Goal: Navigation & Orientation: Understand site structure

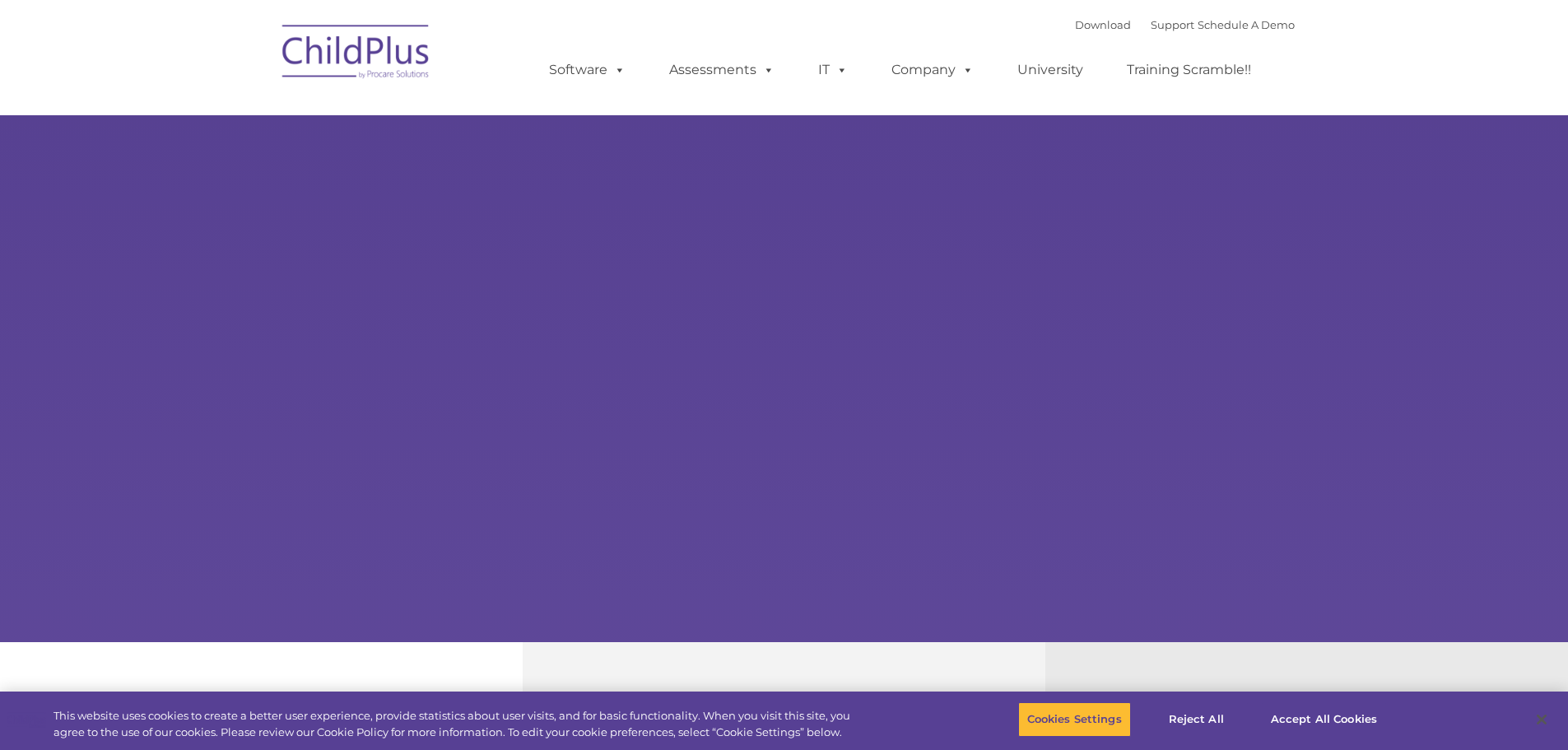
select select "MEDIUM"
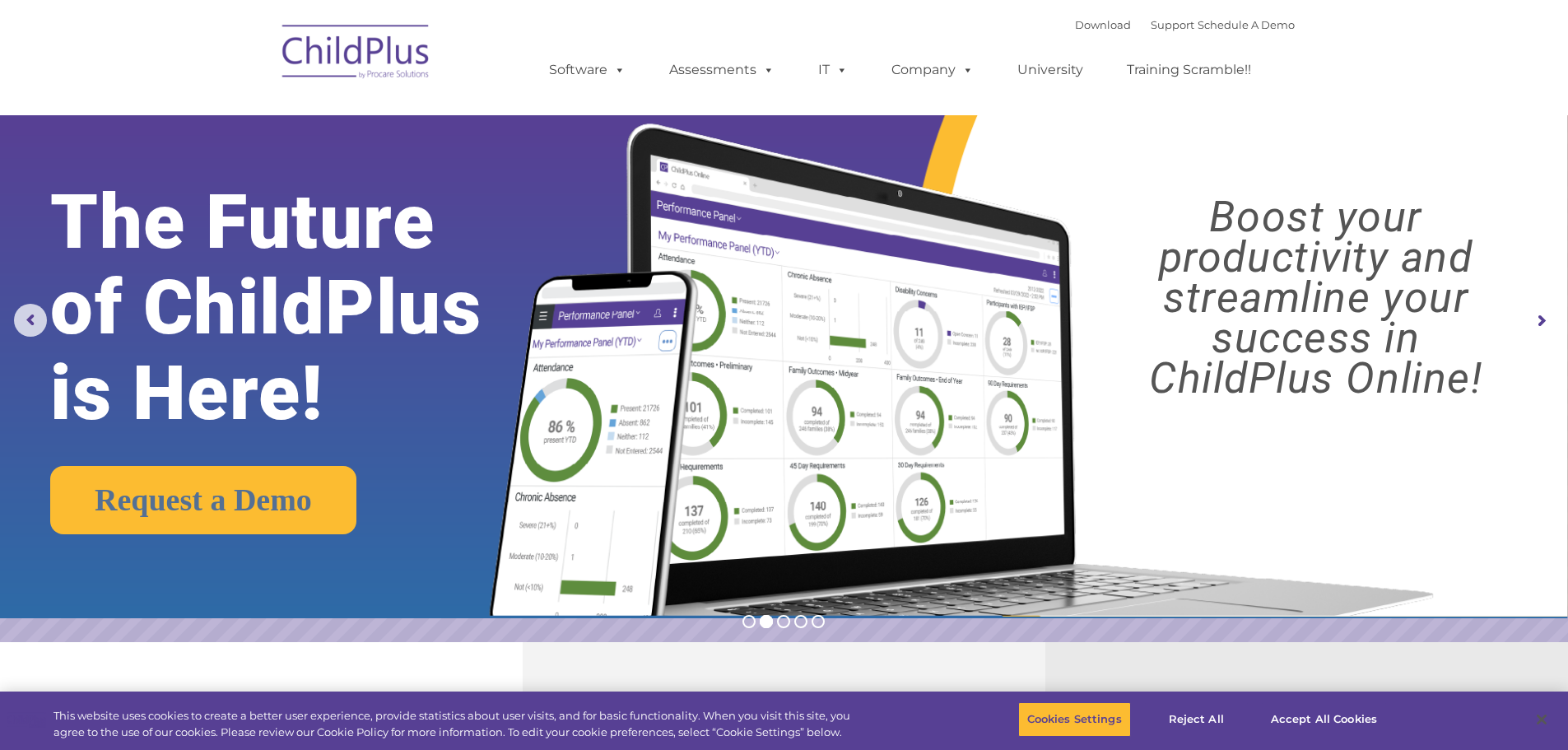
click at [337, 53] on img at bounding box center [357, 54] width 165 height 83
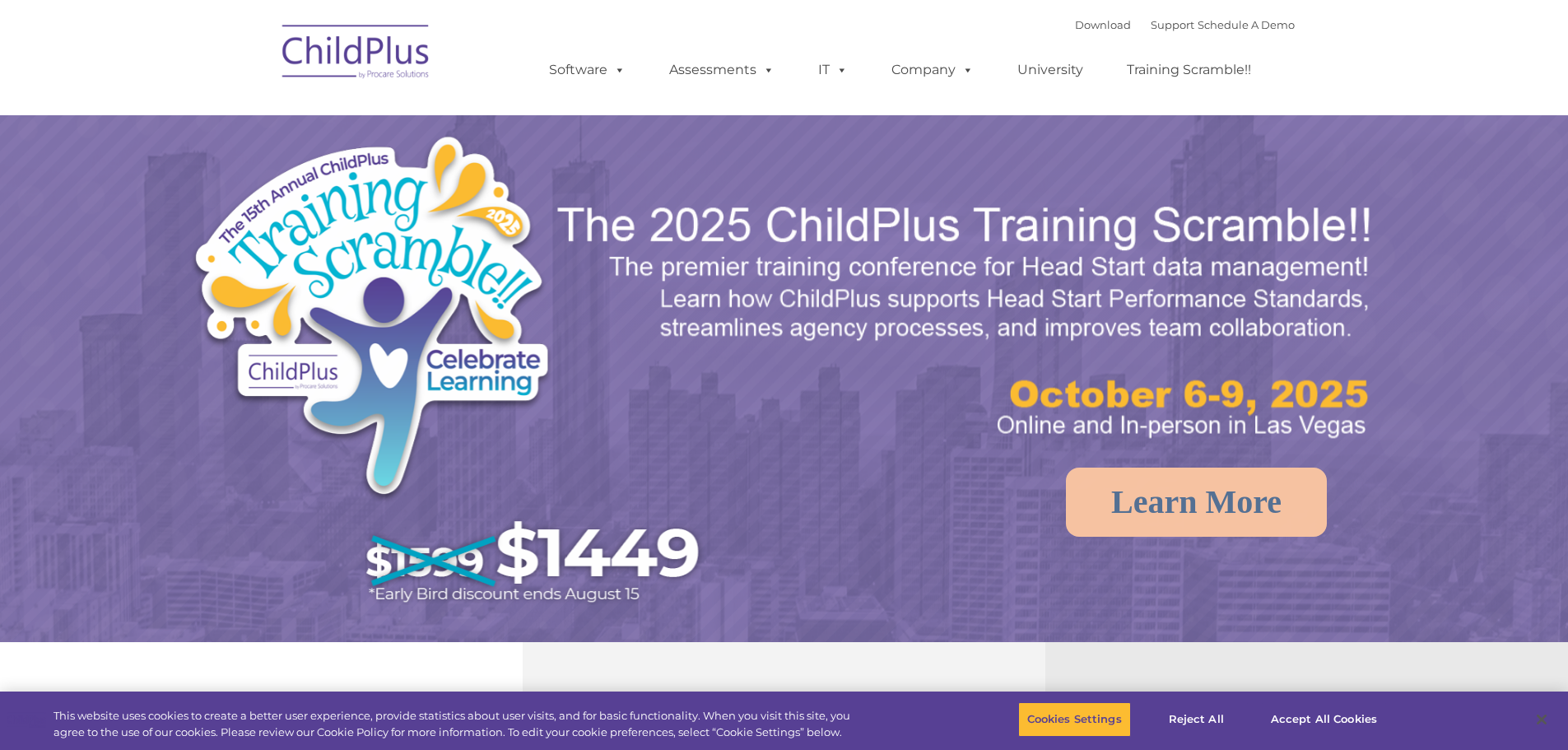
select select "MEDIUM"
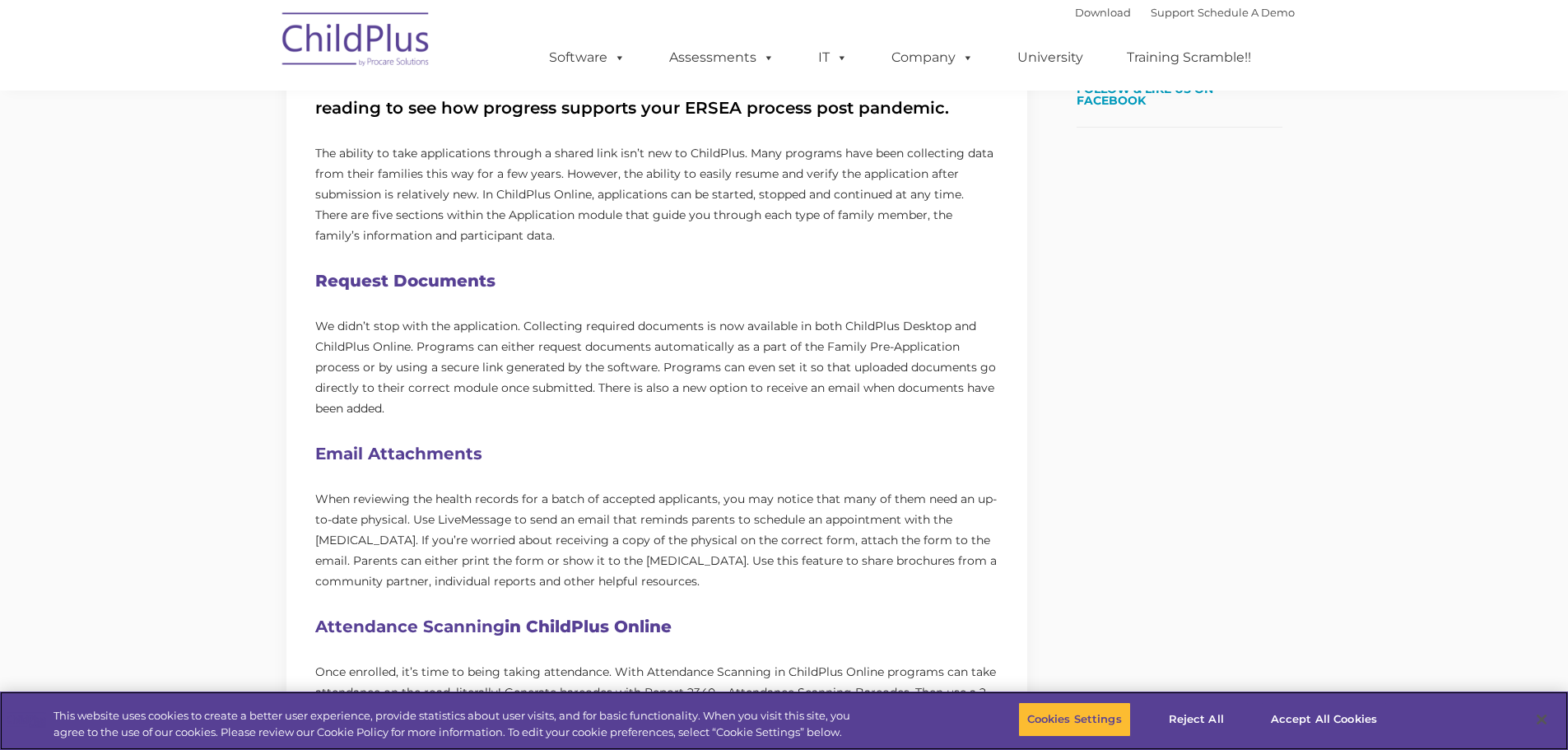
scroll to position [680, 0]
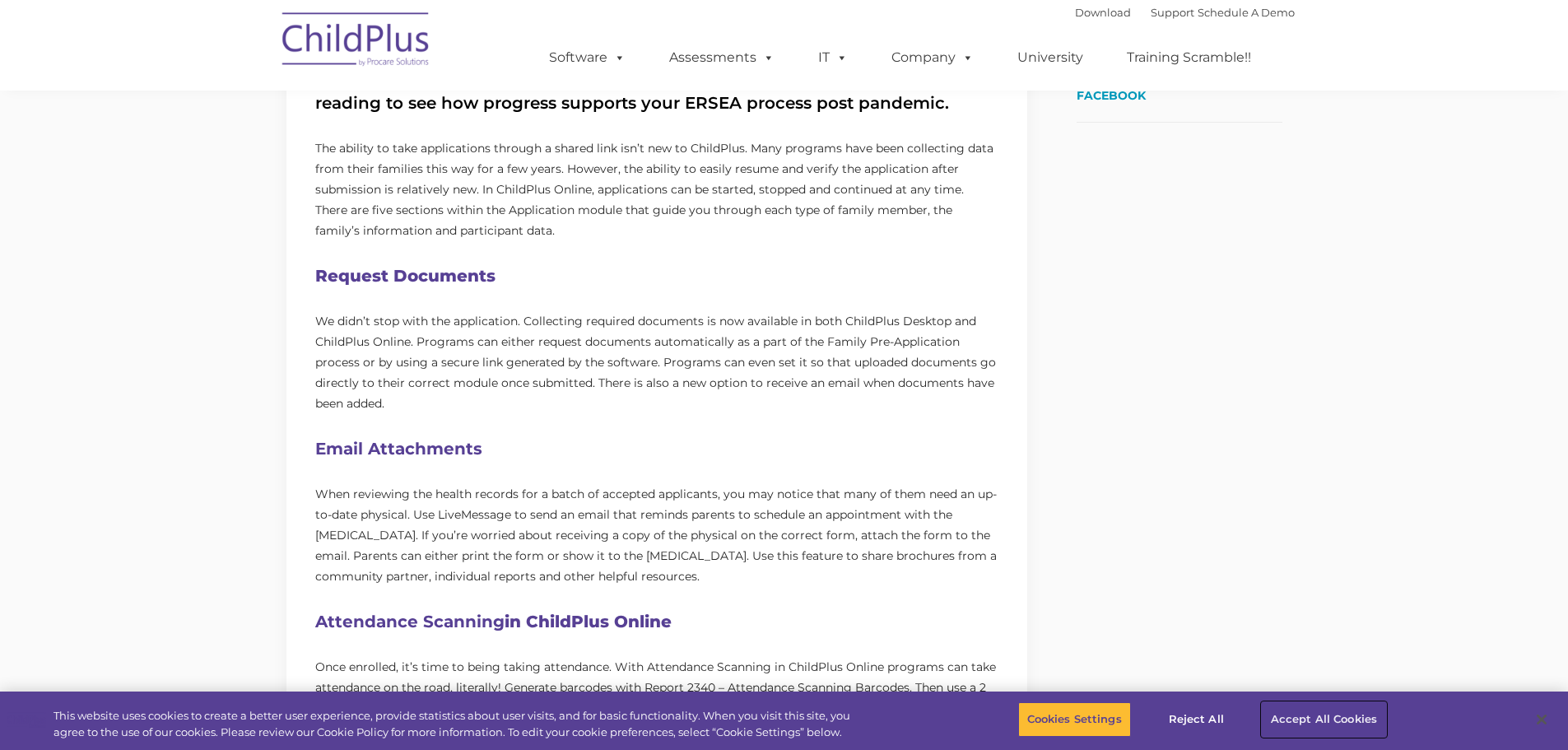
click at [1336, 705] on button "Accept All Cookies" at bounding box center [1324, 719] width 124 height 35
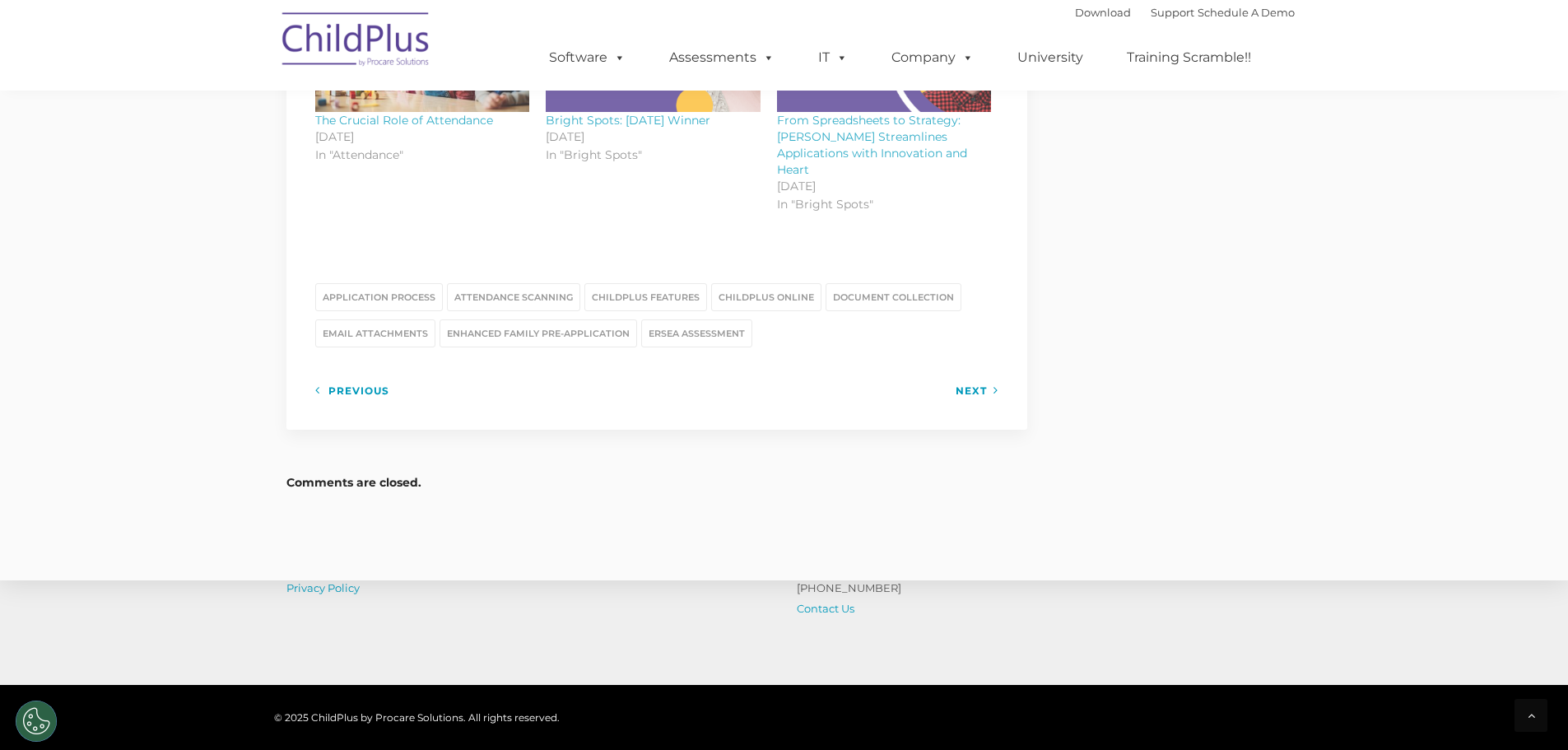
scroll to position [2128, 0]
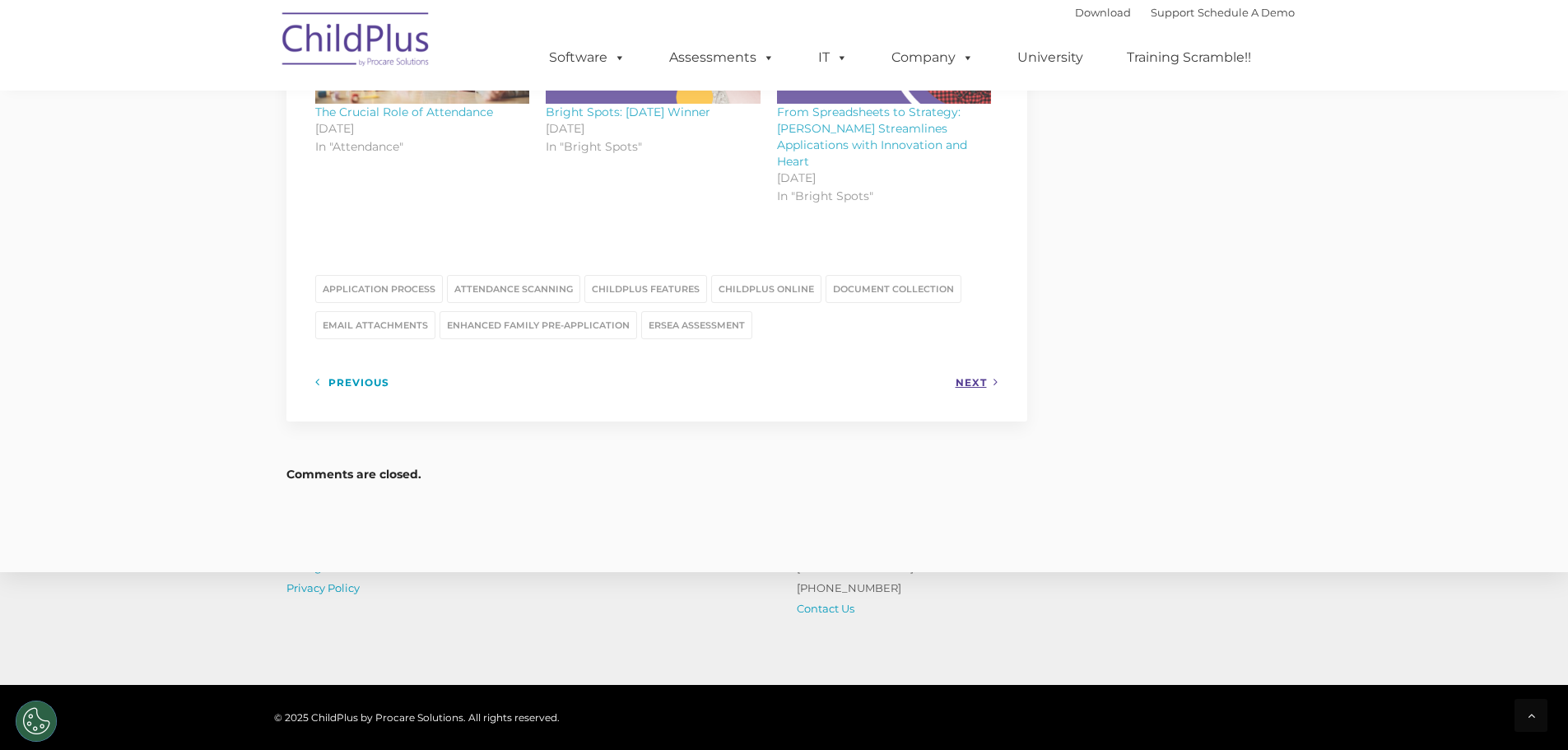
click at [969, 372] on link "Next" at bounding box center [977, 382] width 43 height 21
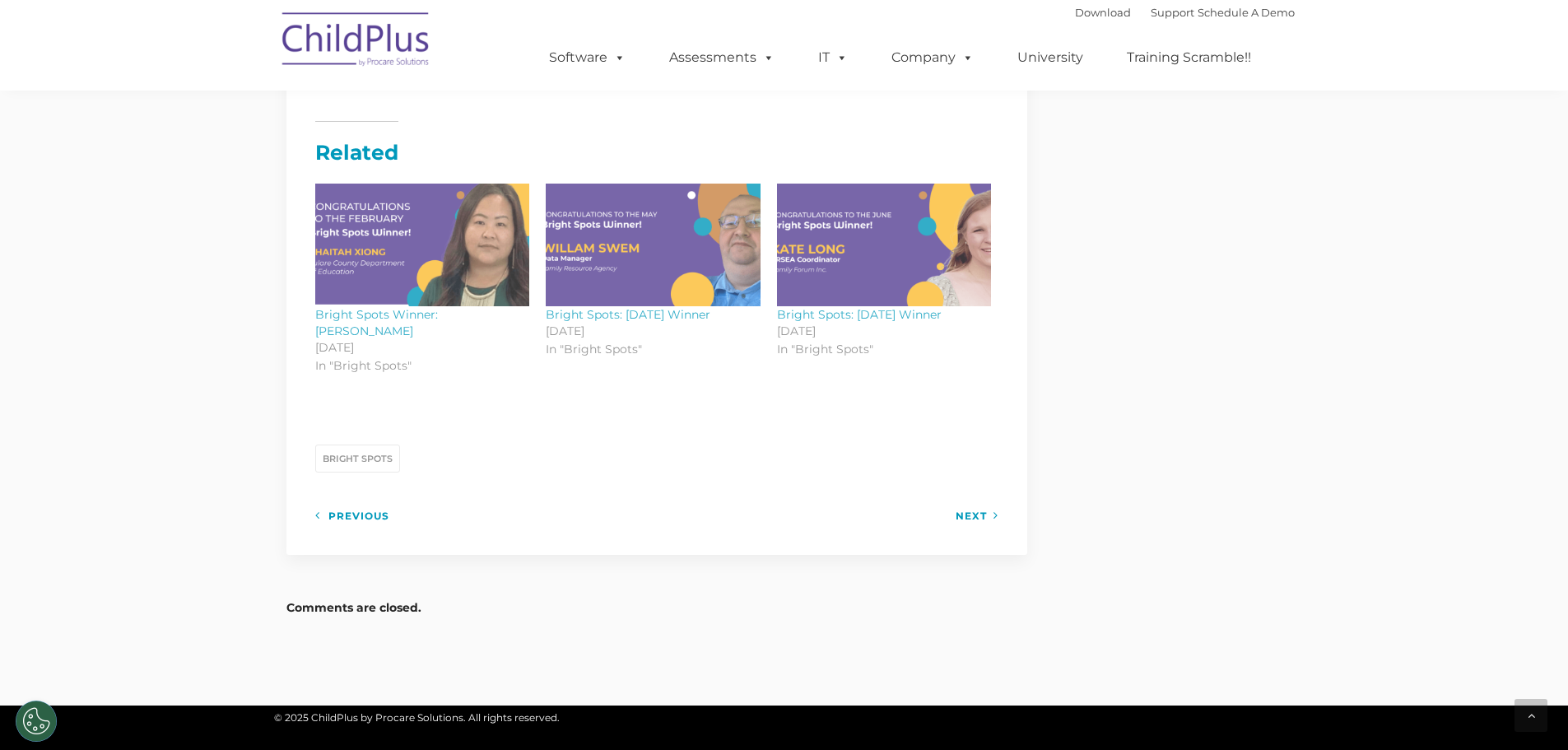
scroll to position [2027, 0]
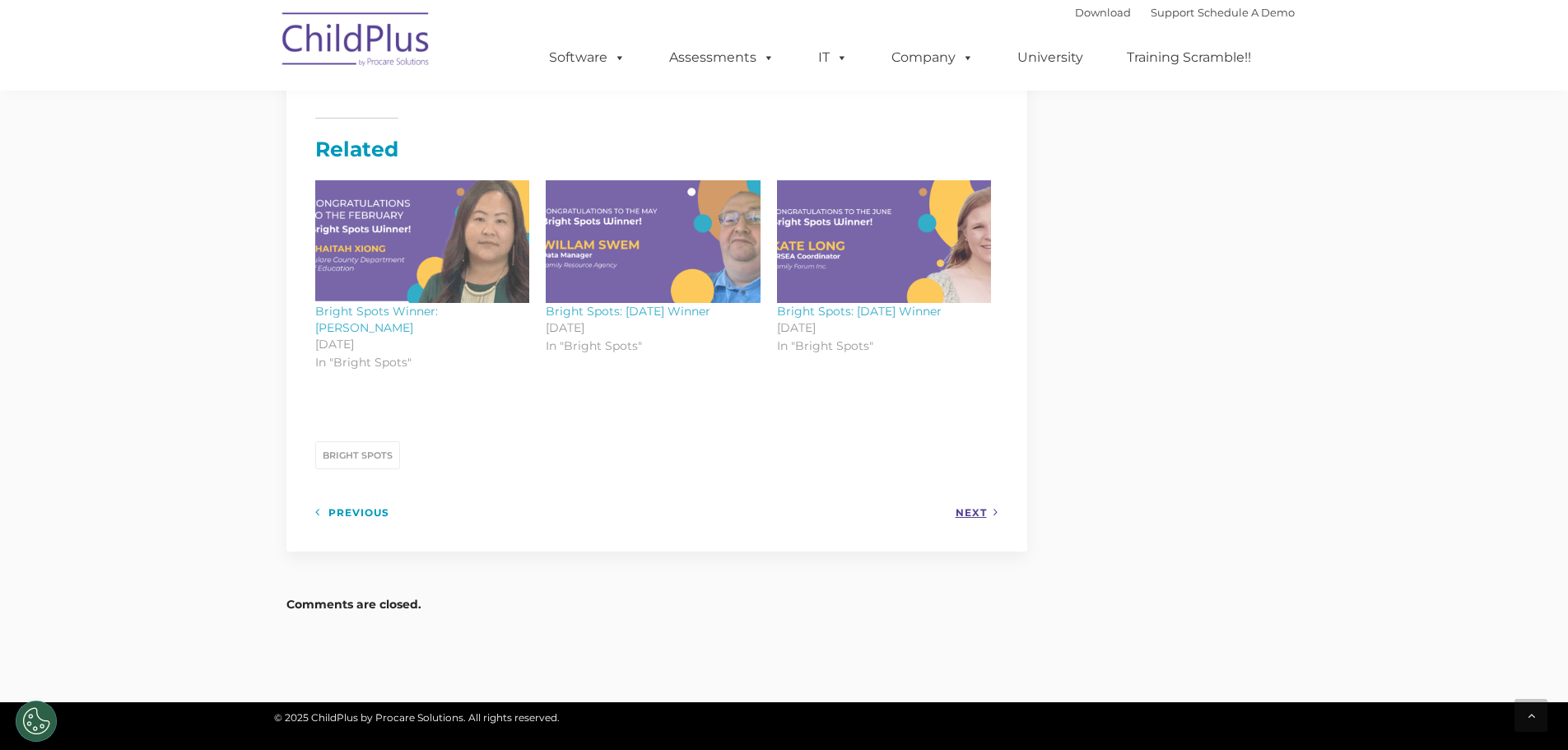
click at [967, 502] on link "Next" at bounding box center [977, 512] width 43 height 21
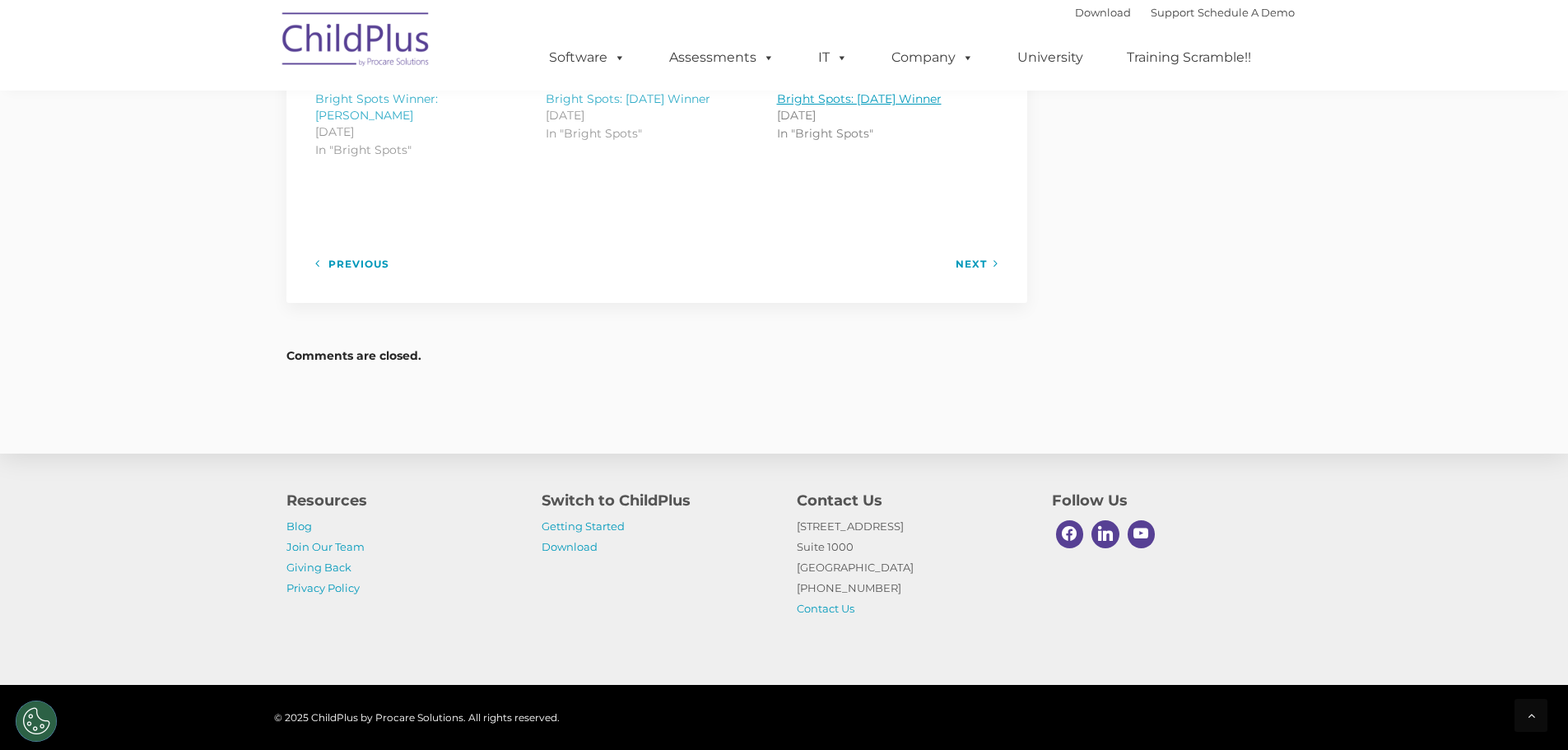
scroll to position [2083, 0]
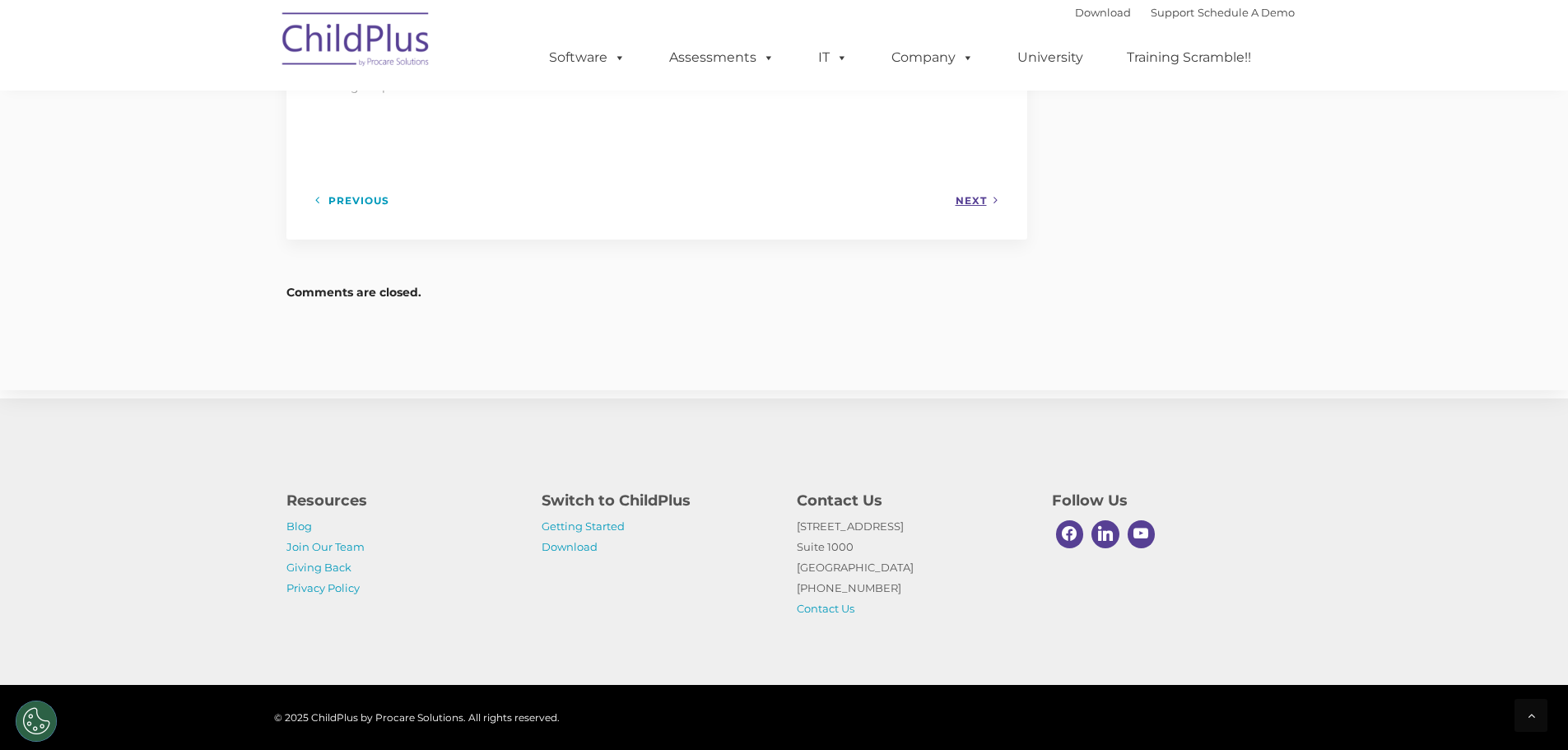
click at [965, 190] on link "Next" at bounding box center [977, 200] width 43 height 21
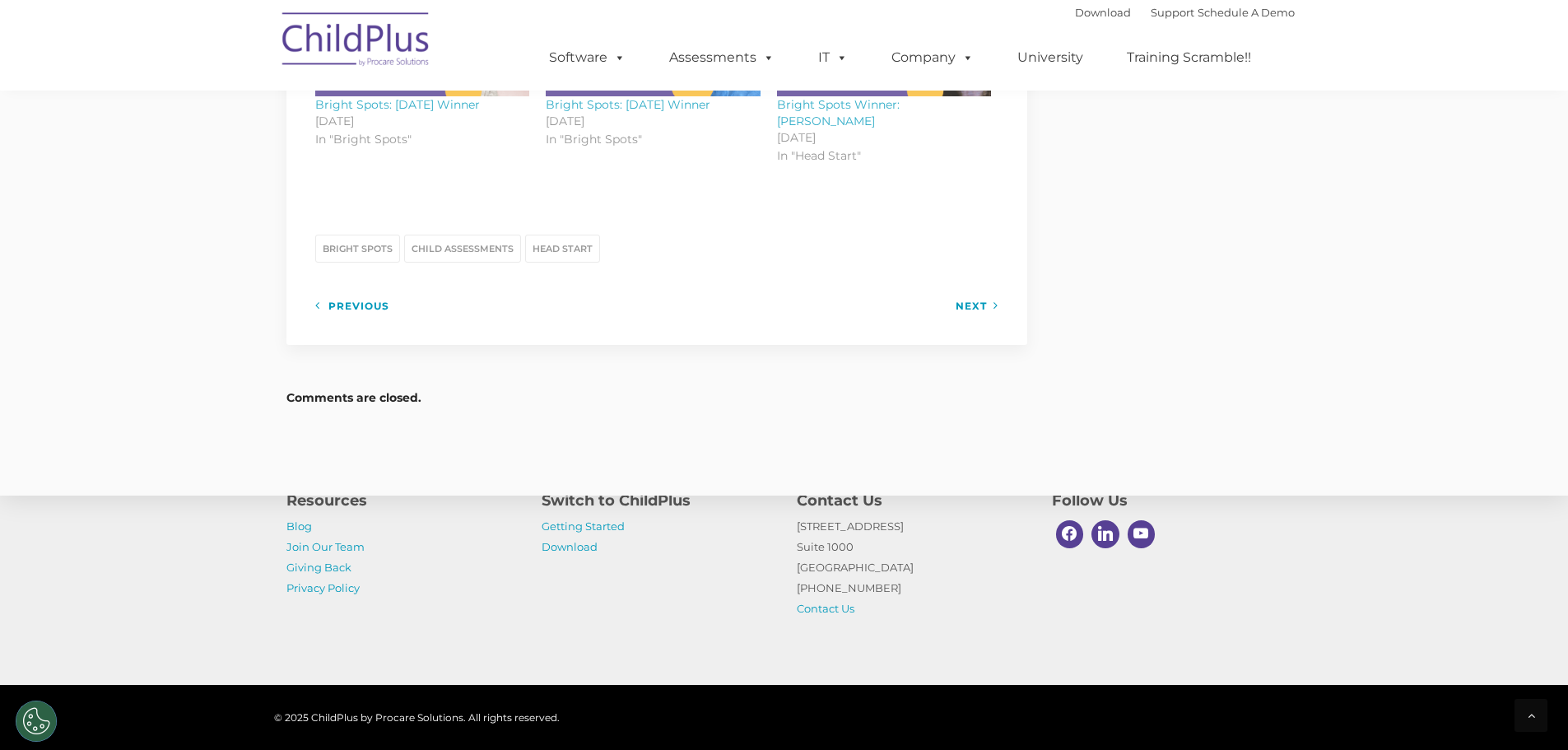
scroll to position [1548, 0]
click at [972, 292] on link "Next" at bounding box center [977, 302] width 43 height 21
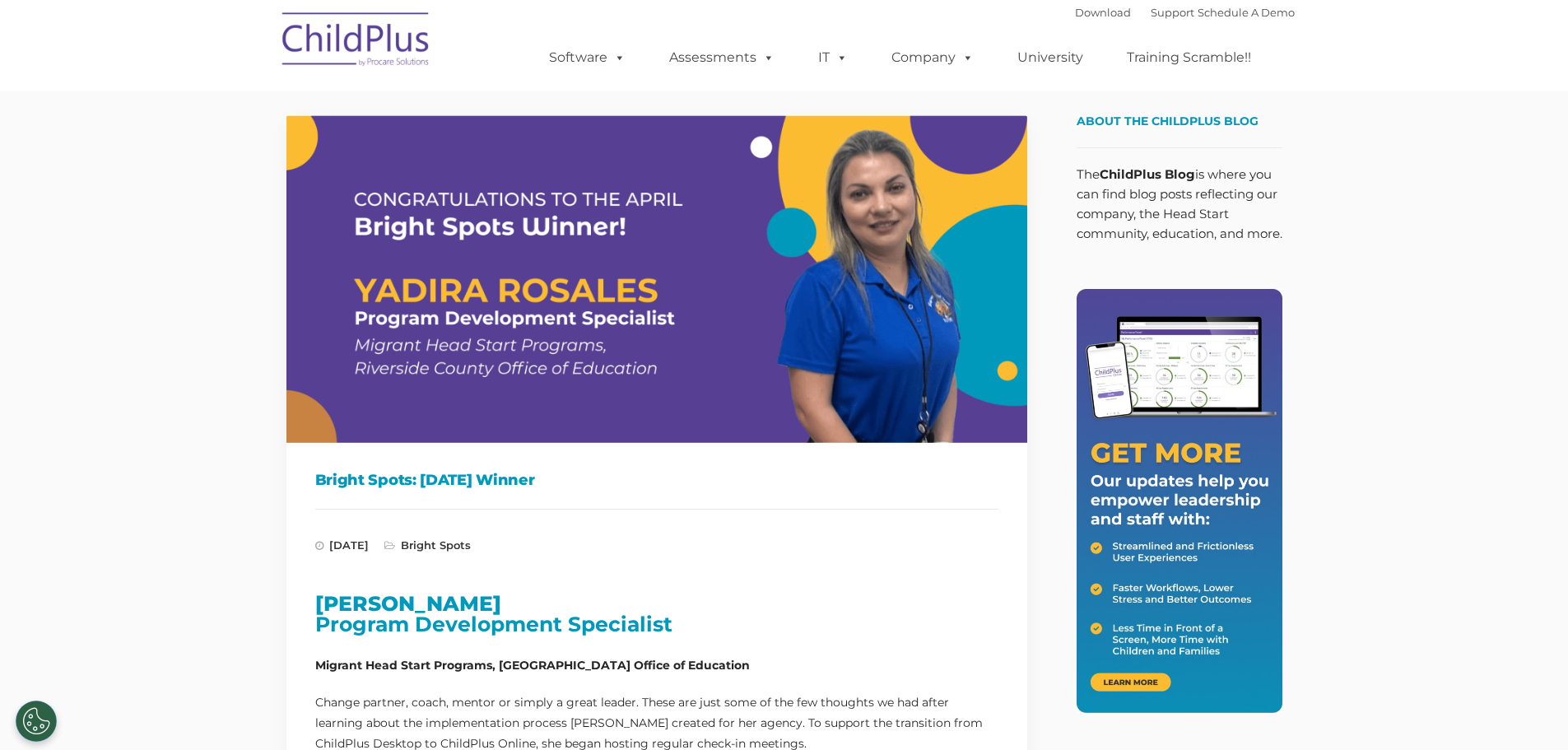
click at [358, 40] on img at bounding box center [357, 42] width 165 height 83
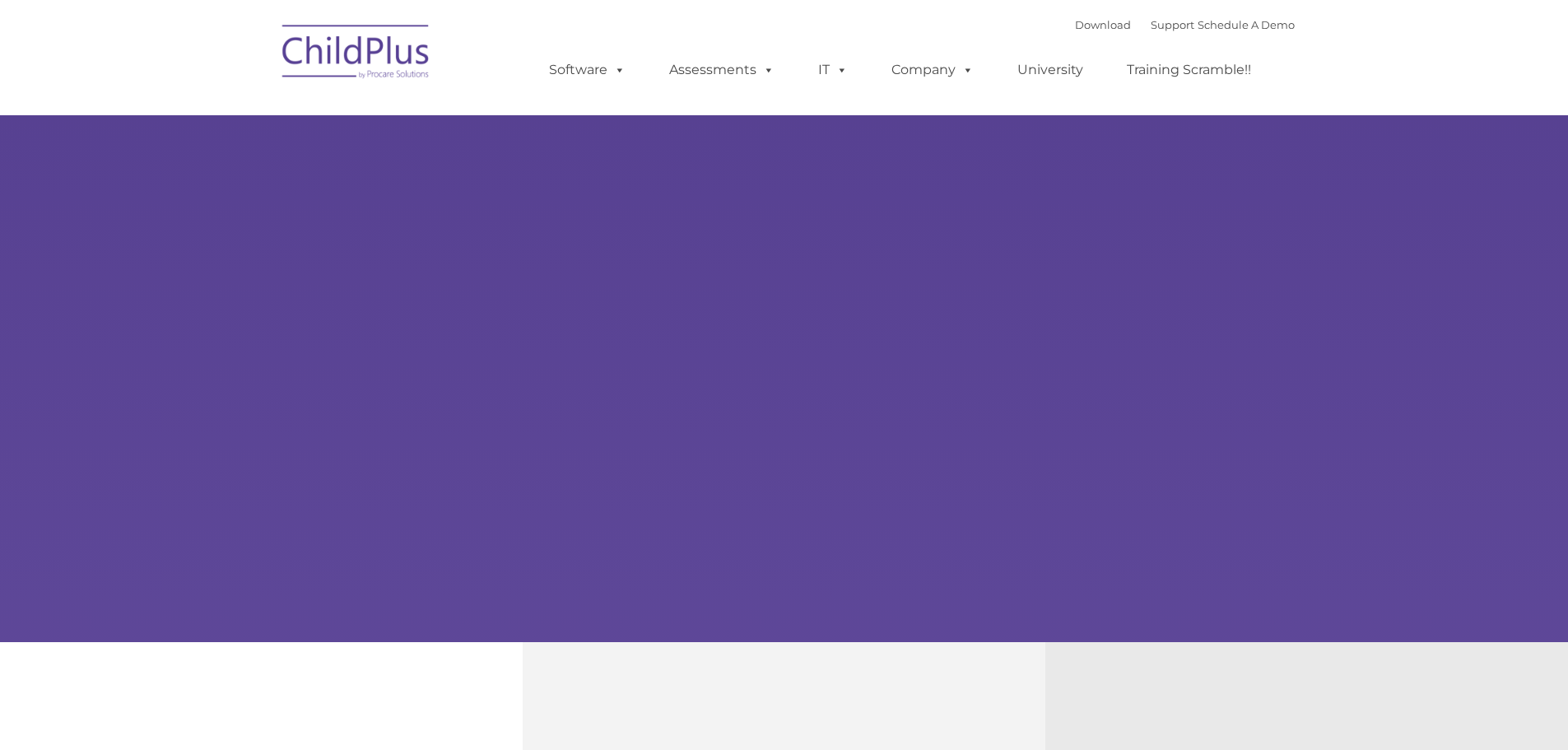
type input ""
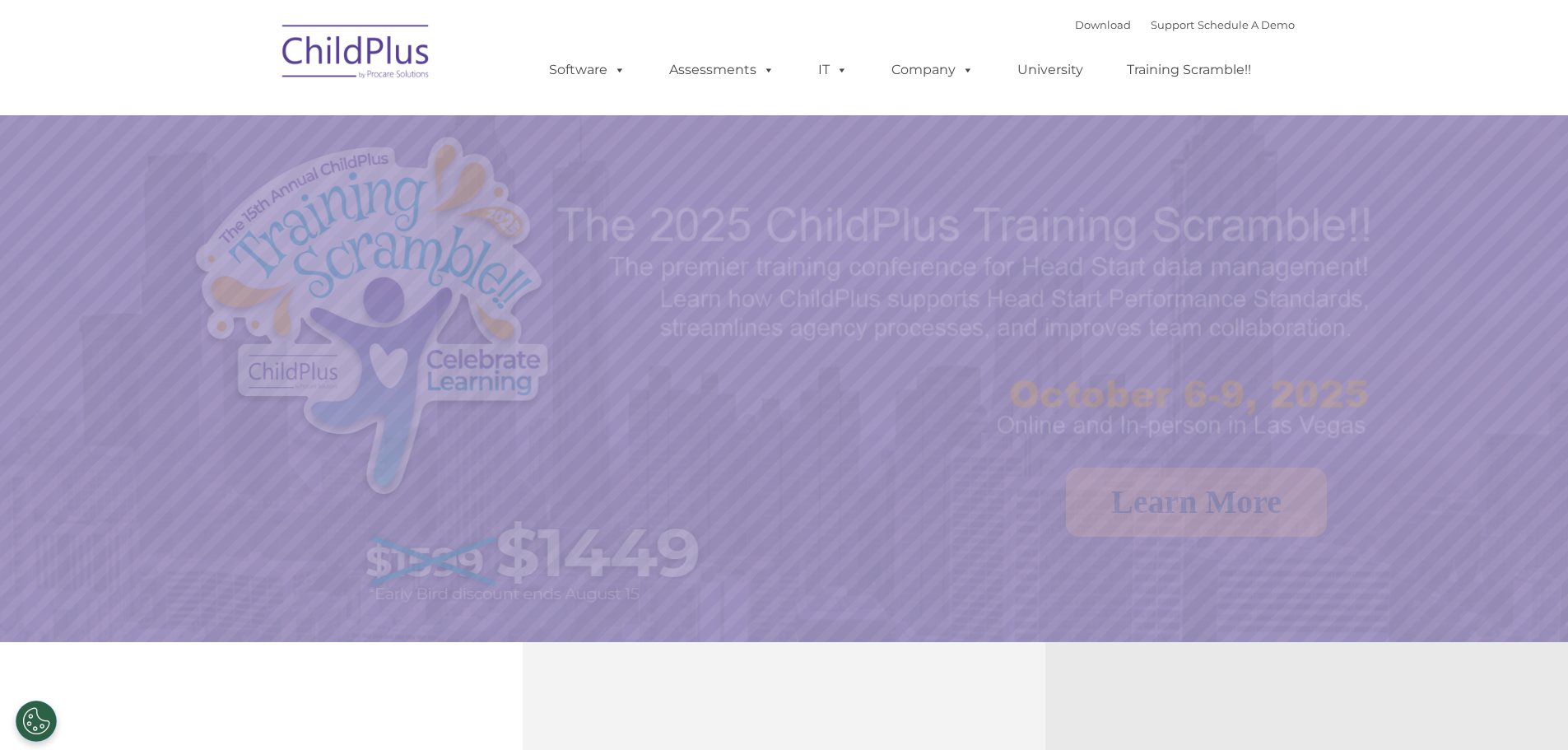
select select "MEDIUM"
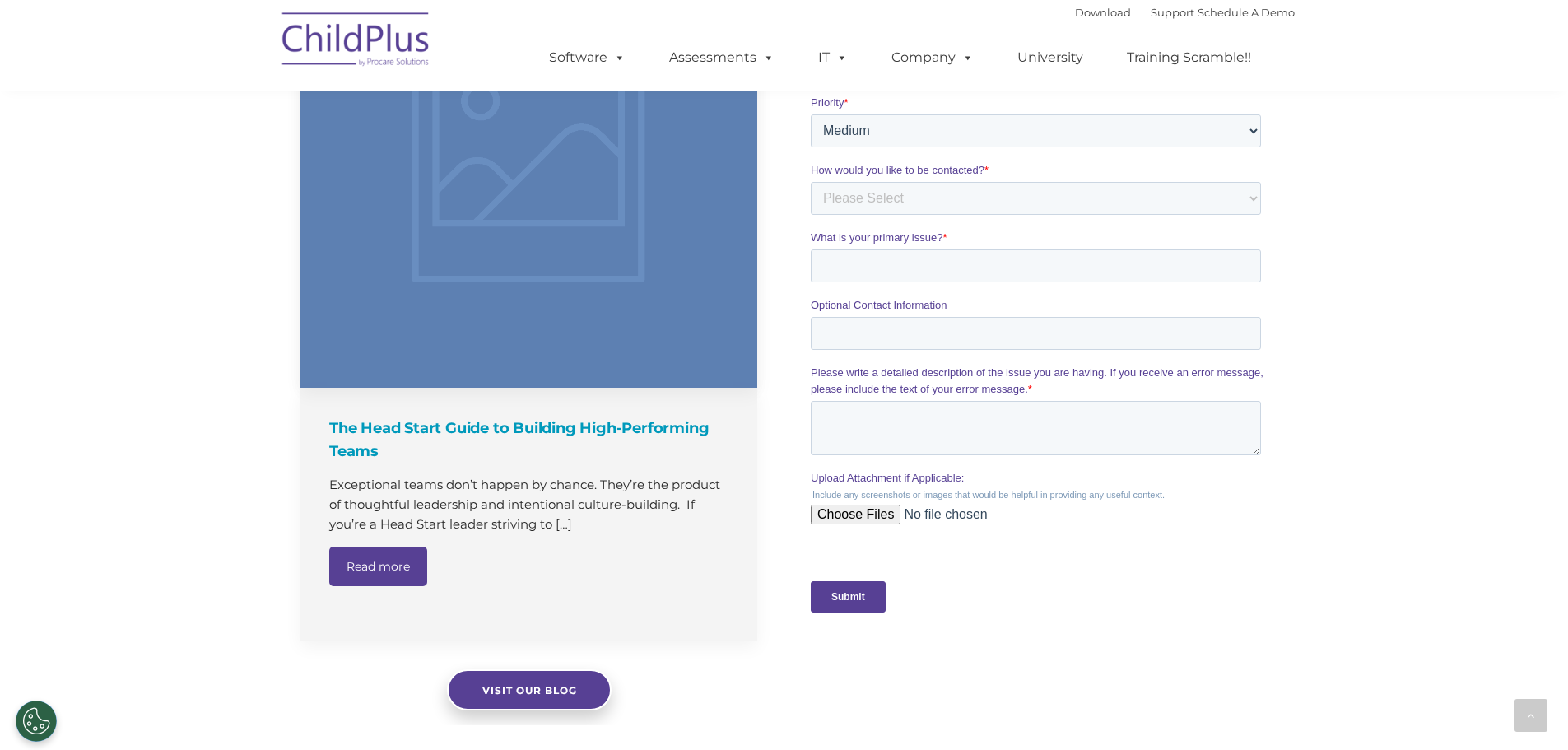
scroll to position [1679, 0]
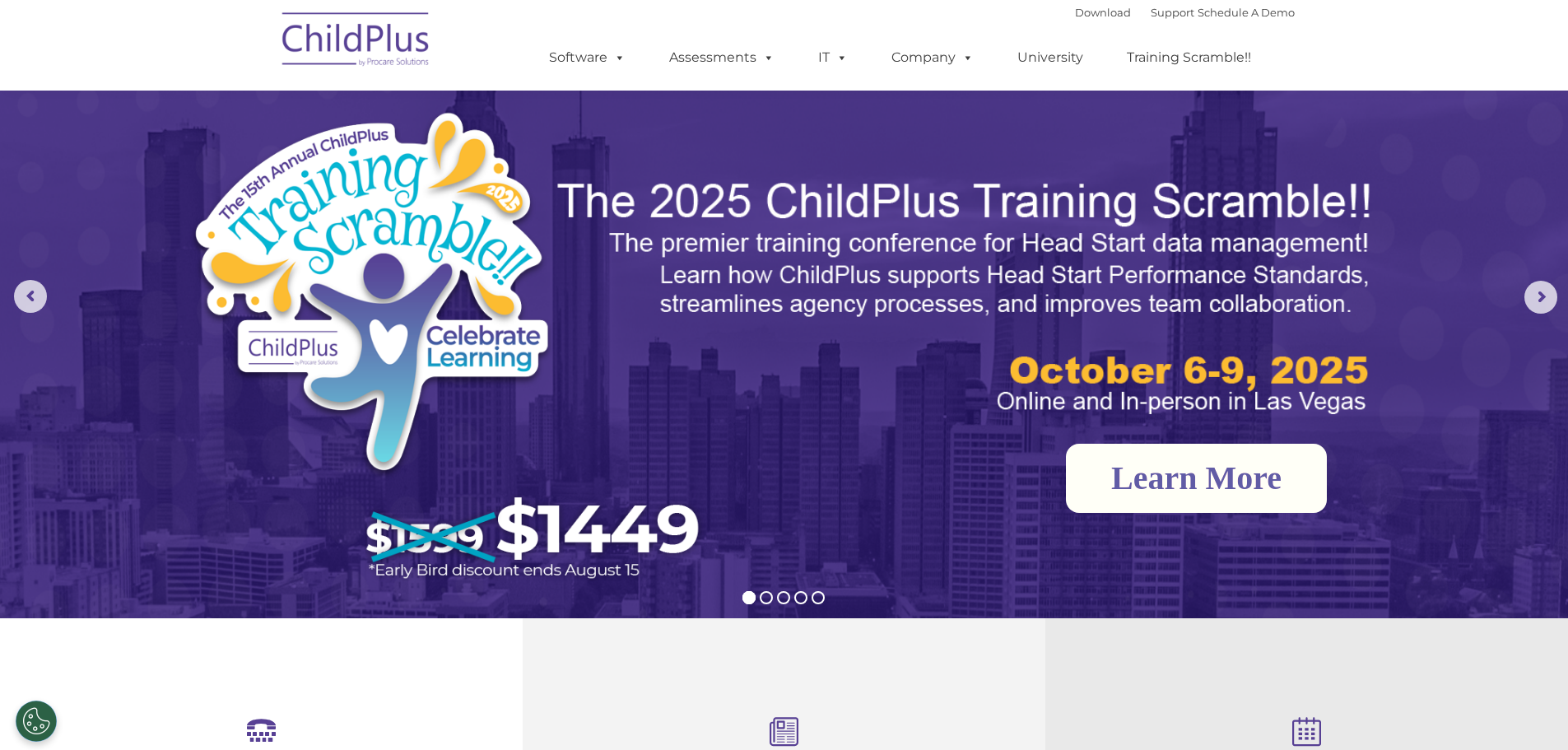
scroll to position [17, 0]
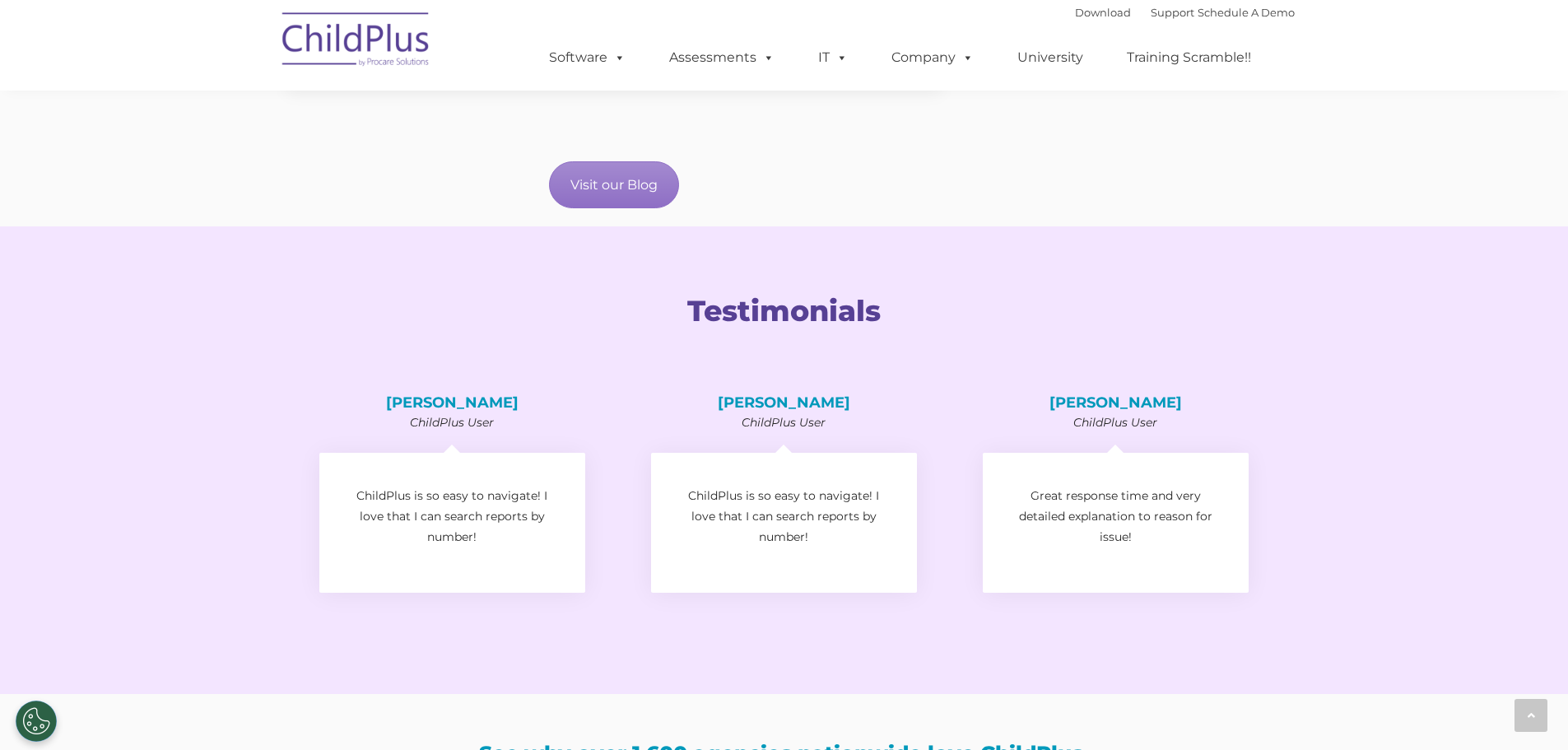
scroll to position [3293, 0]
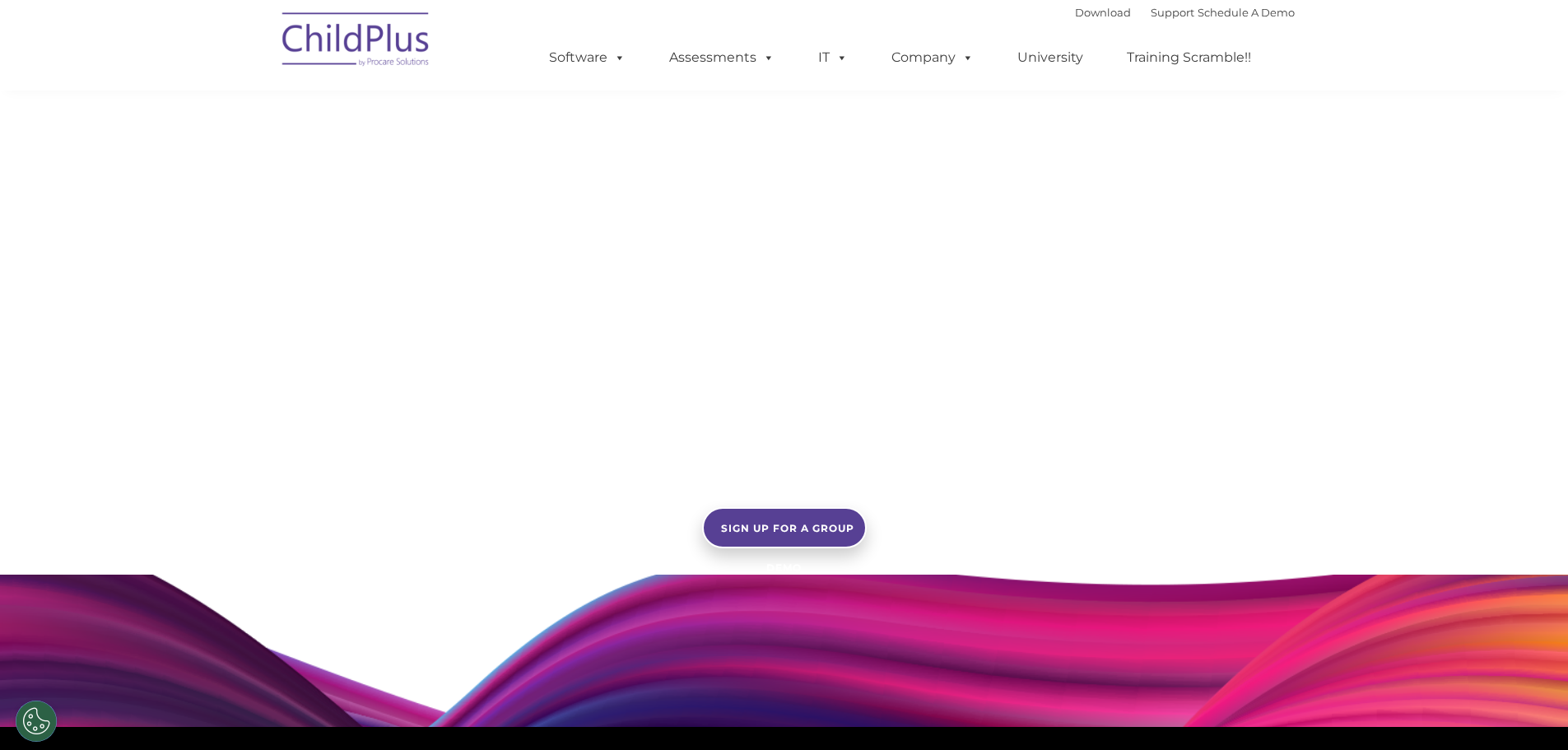
scroll to position [1454, 0]
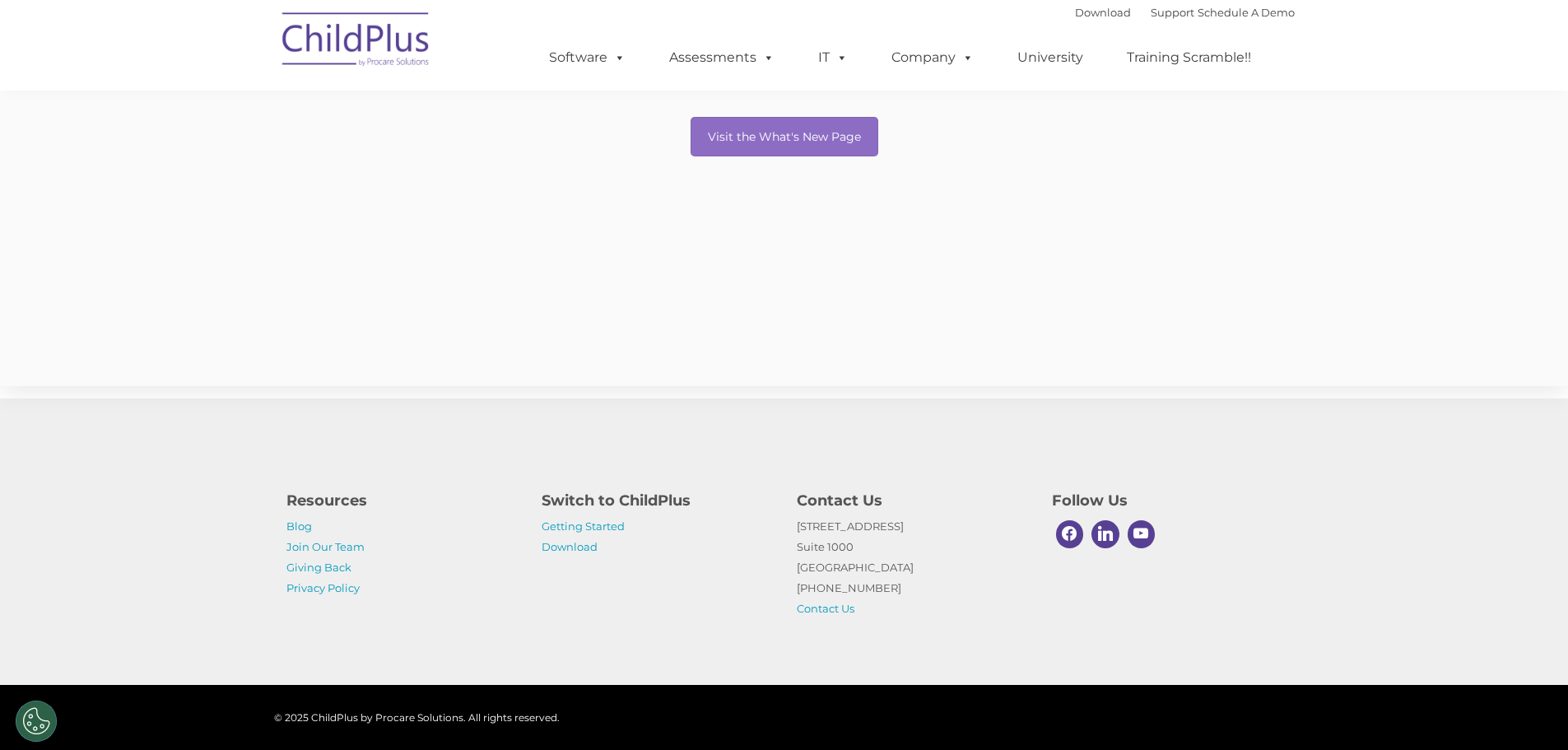
scroll to position [318, 0]
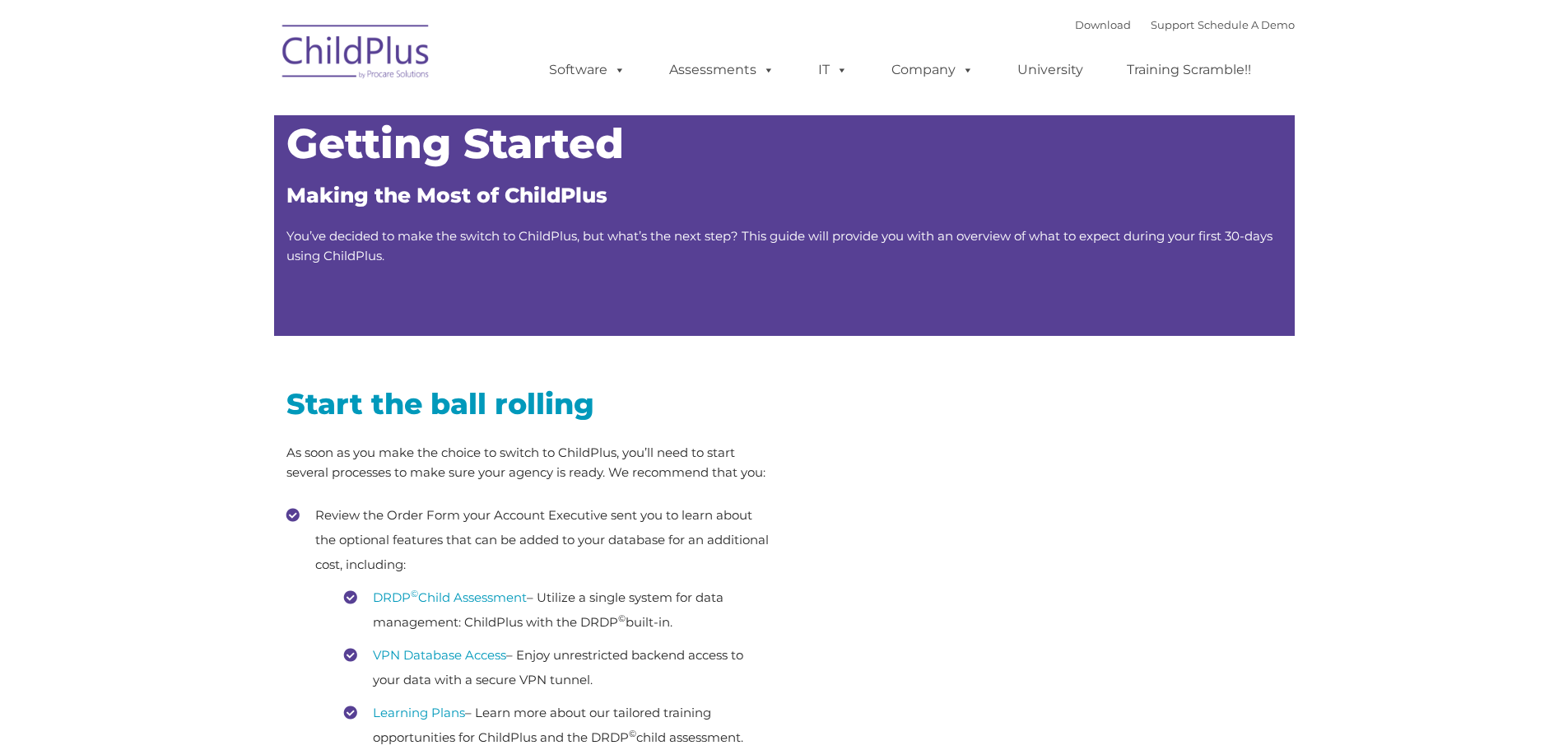
type input ""
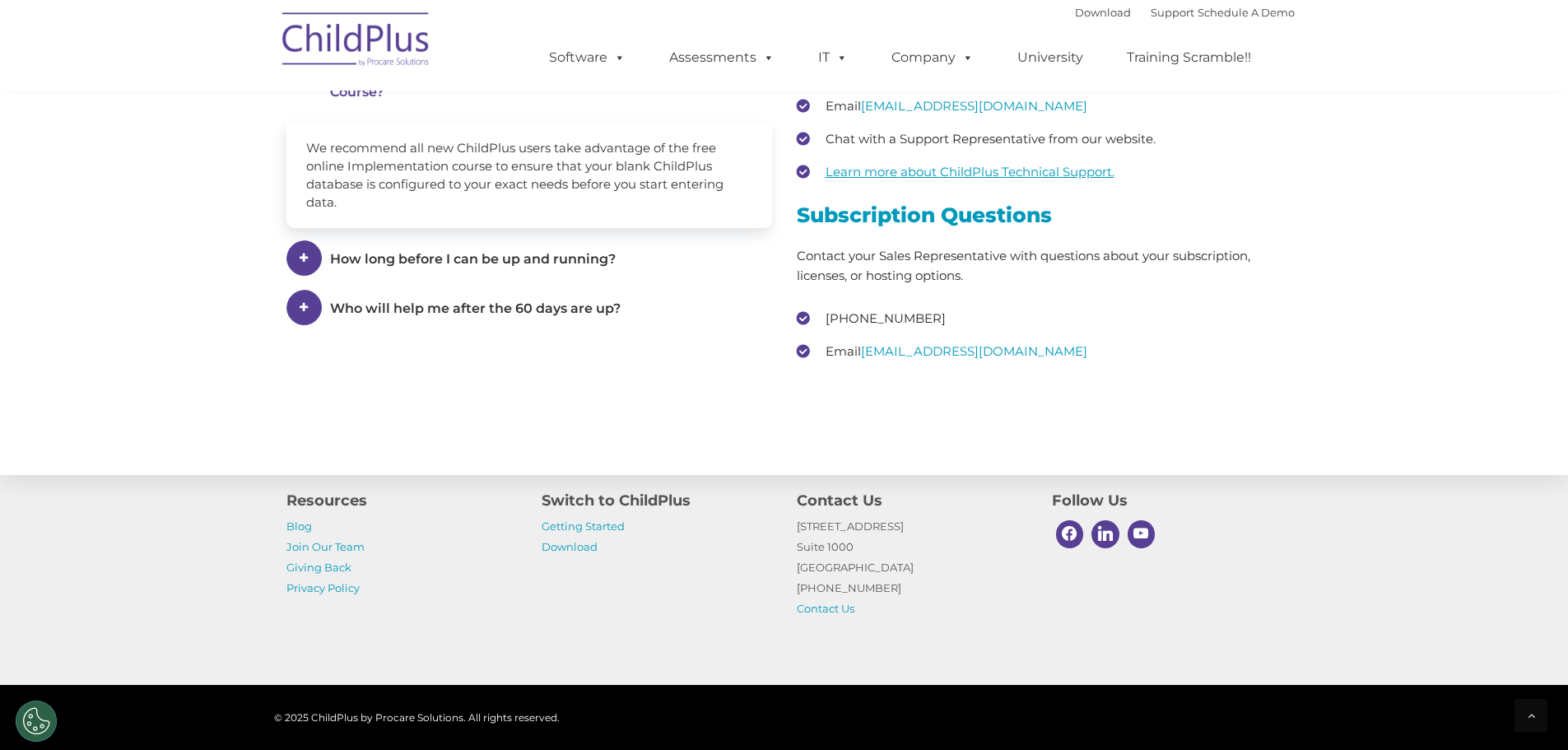
scroll to position [2450, 0]
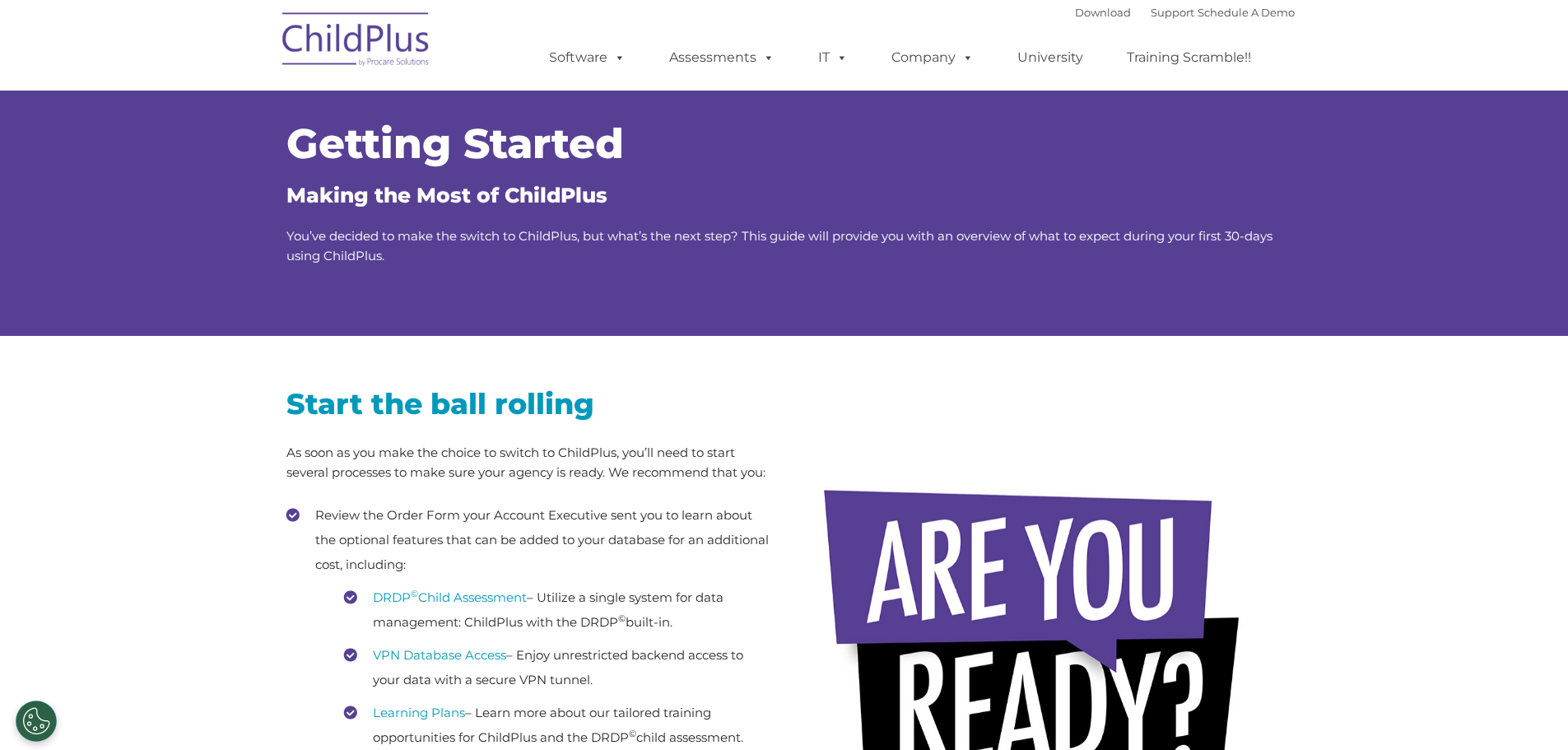
click at [366, 46] on img at bounding box center [357, 42] width 165 height 83
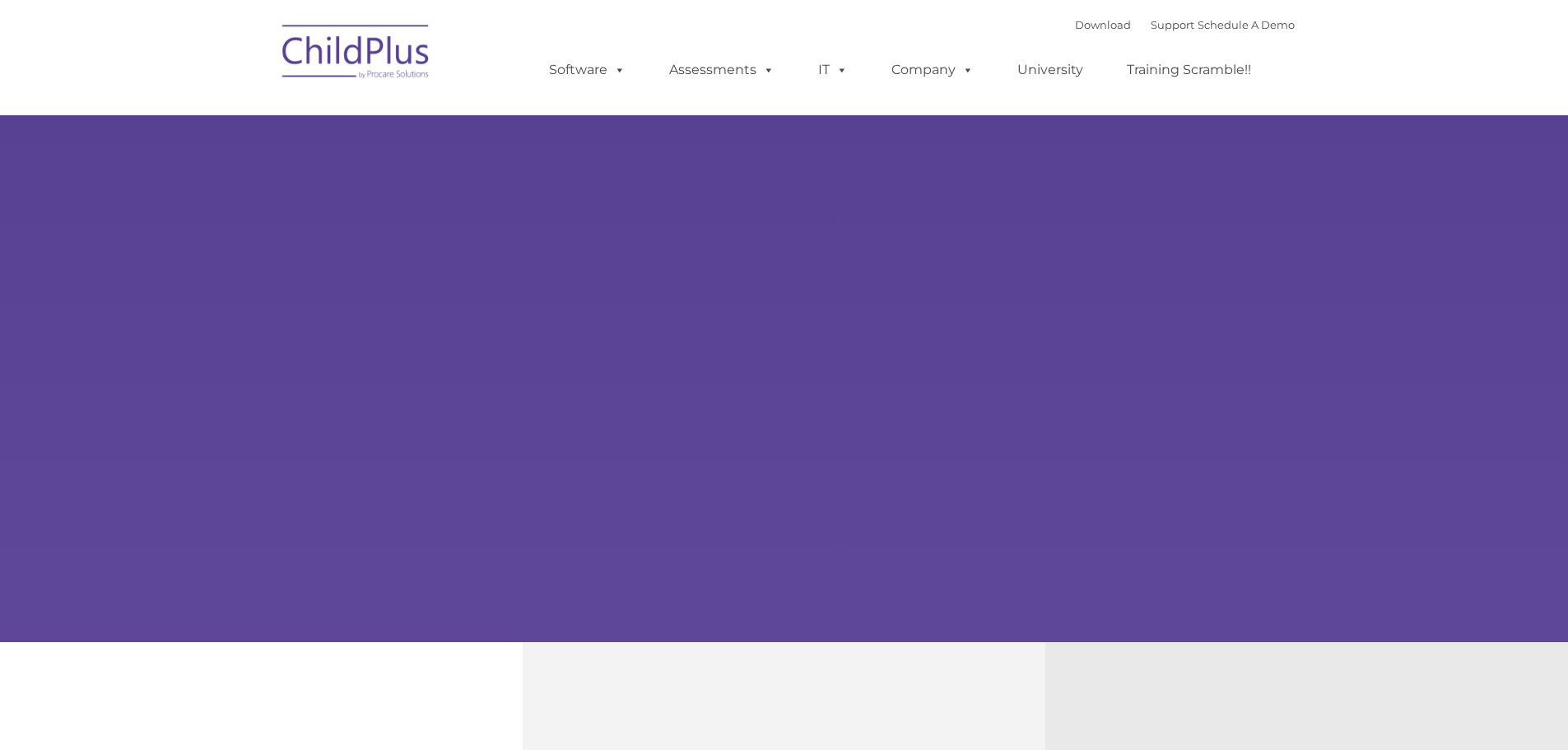
type input ""
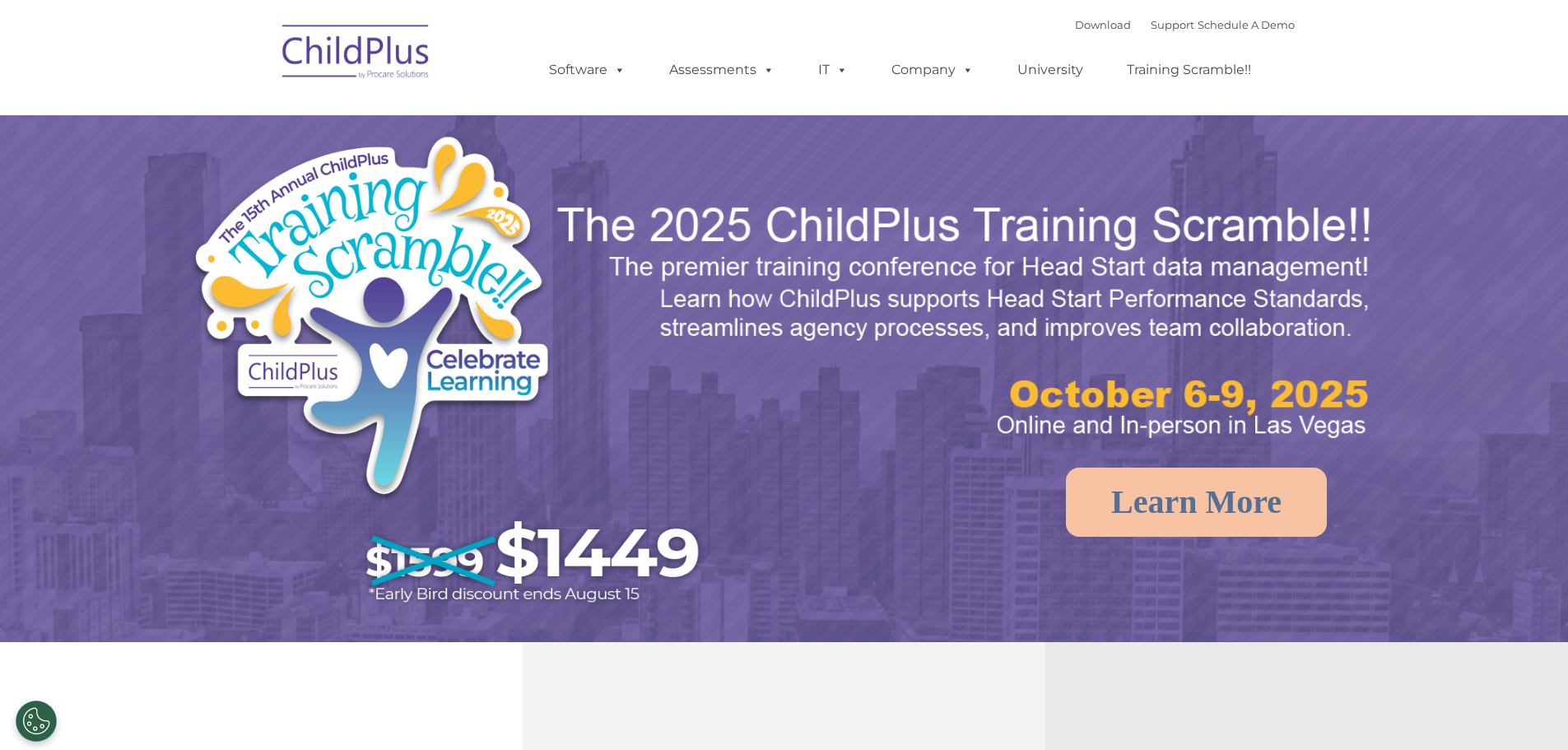
select select "MEDIUM"
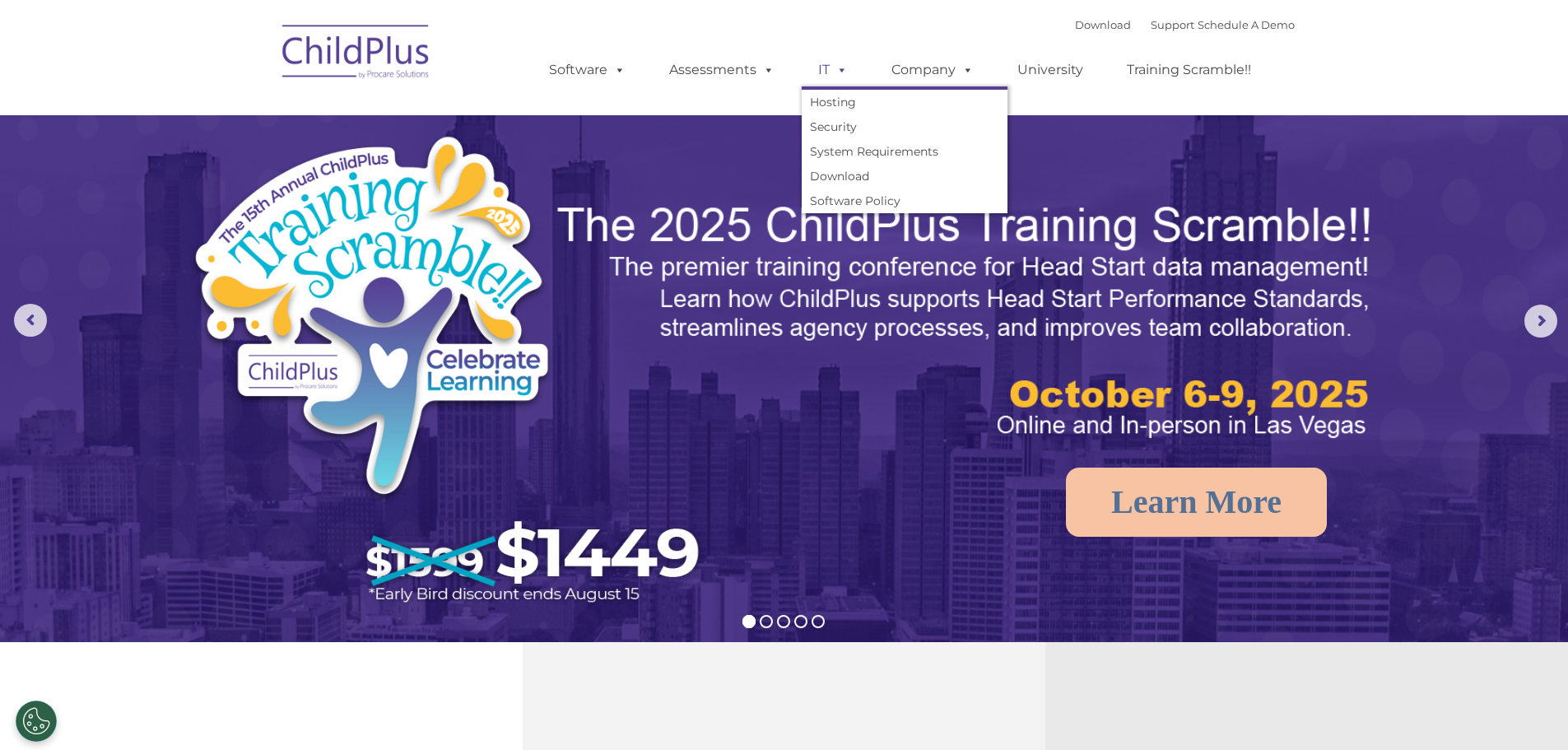
click at [838, 77] on span at bounding box center [839, 70] width 18 height 16
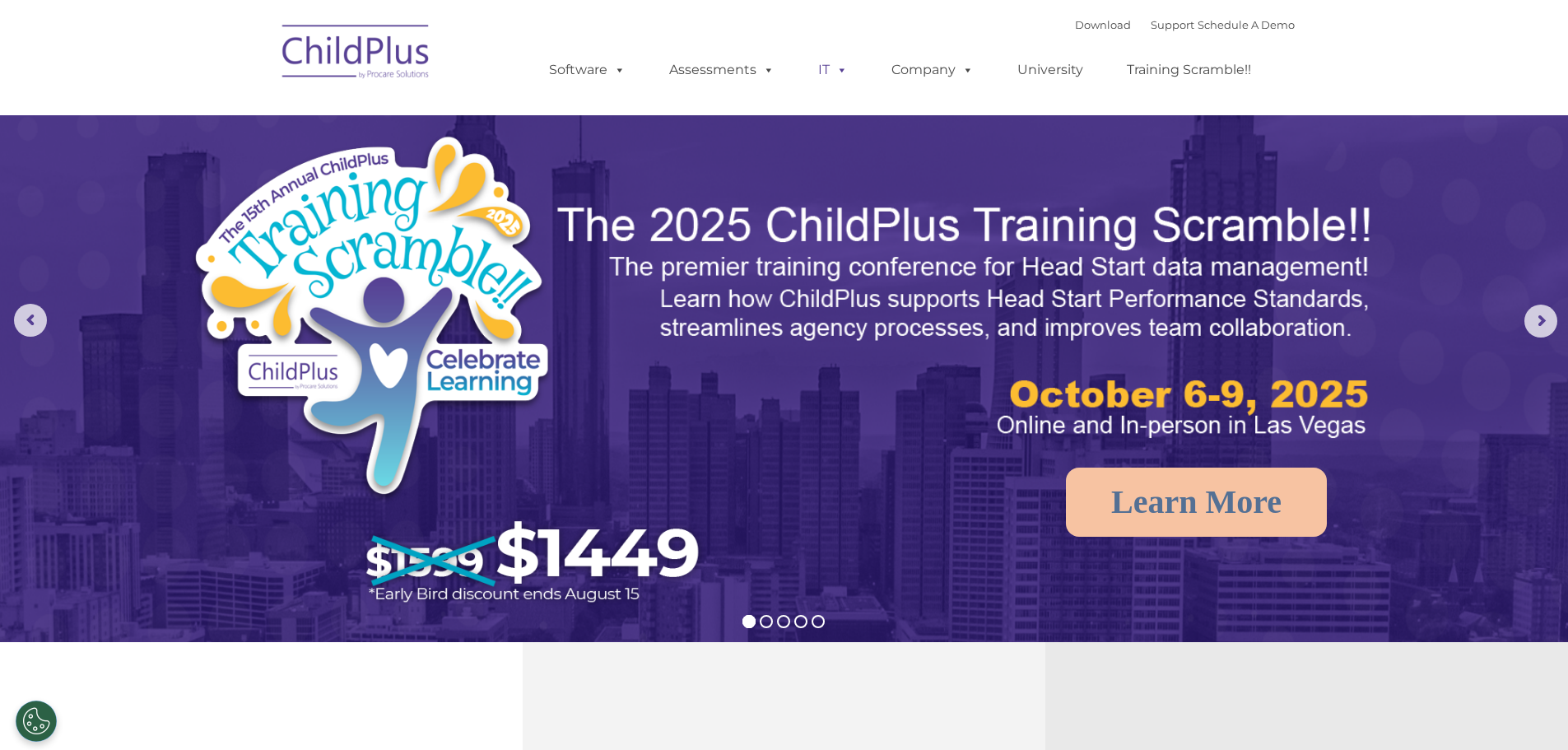
click at [843, 76] on span at bounding box center [839, 70] width 18 height 16
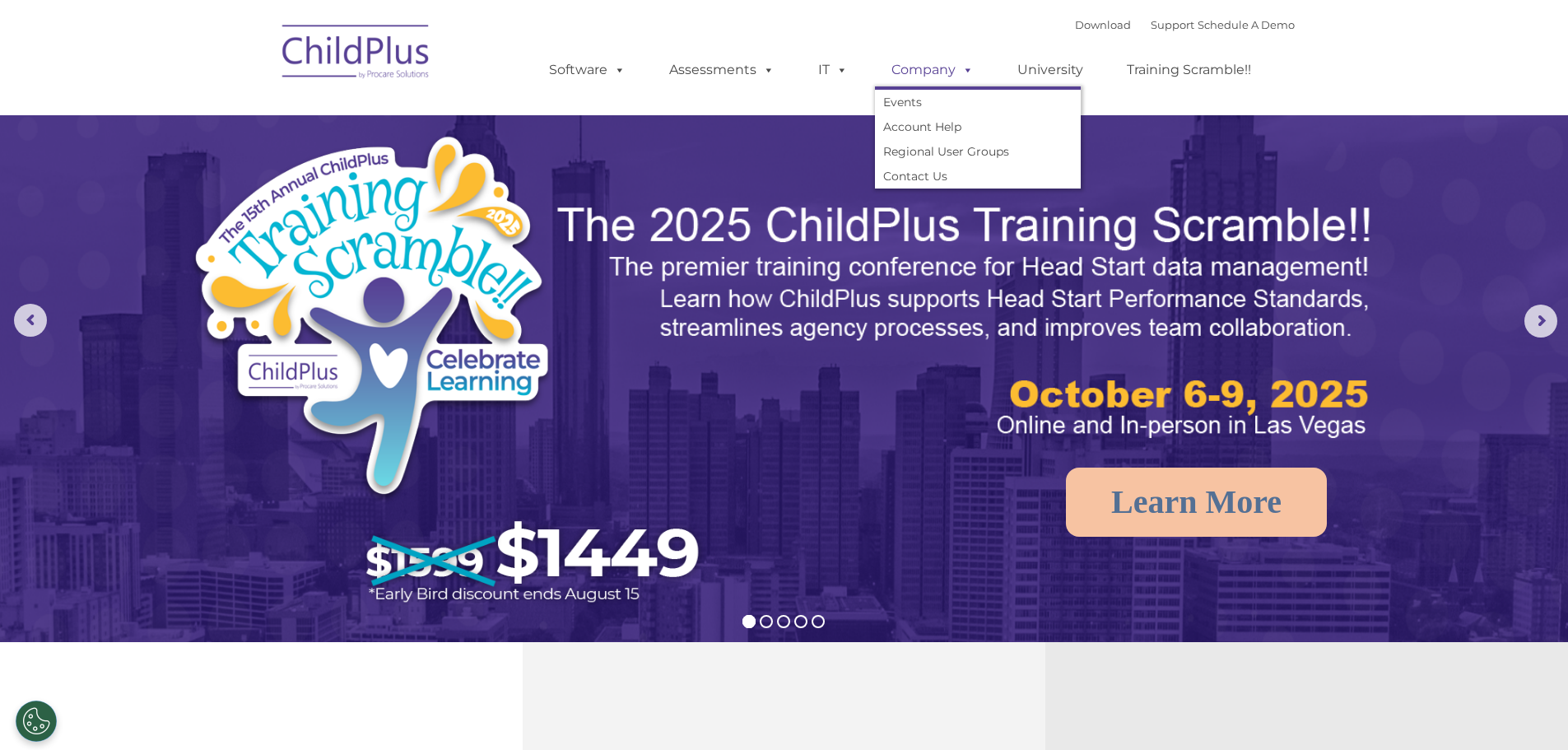
click at [929, 64] on link "Company" at bounding box center [933, 70] width 115 height 33
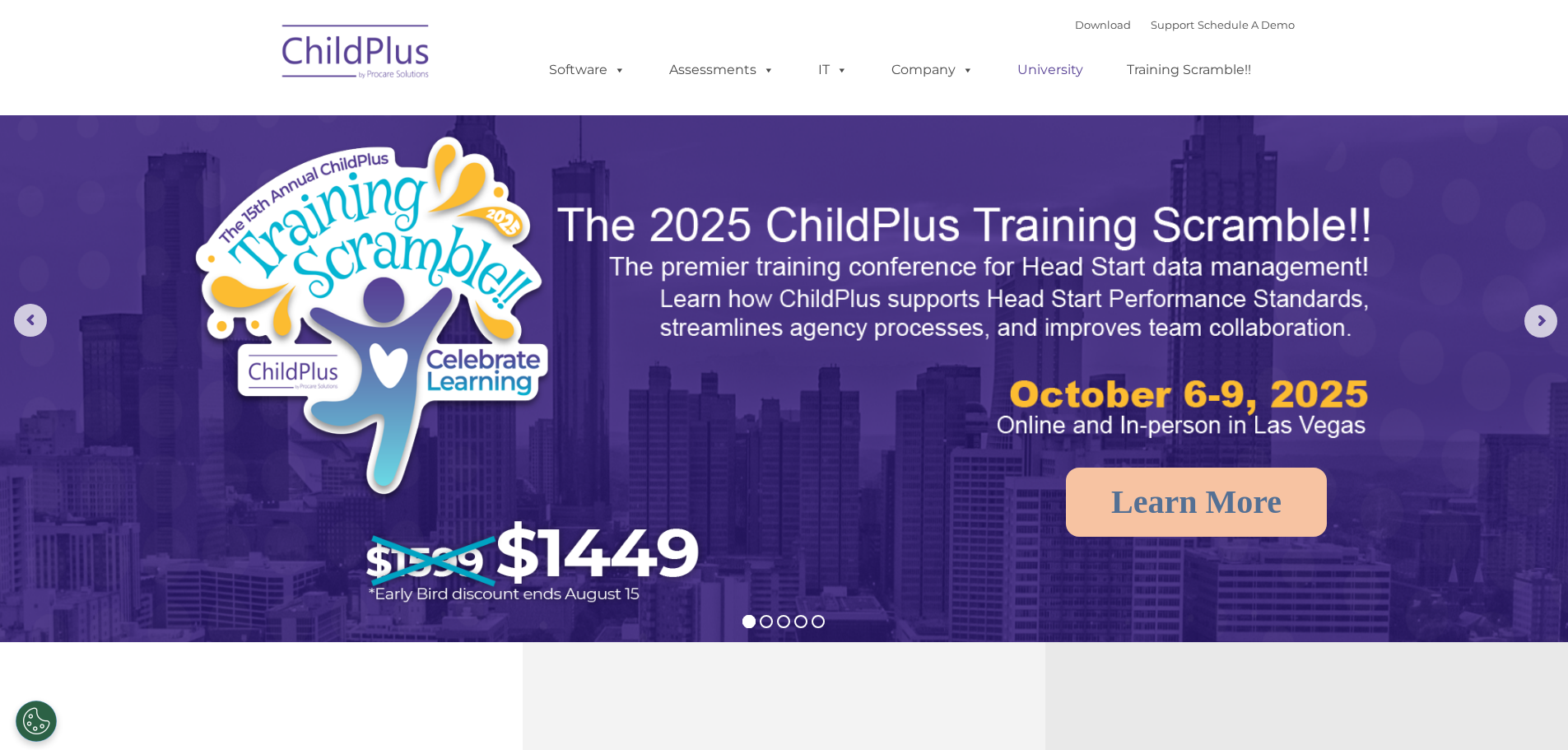
click at [1048, 67] on link "University" at bounding box center [1050, 70] width 98 height 33
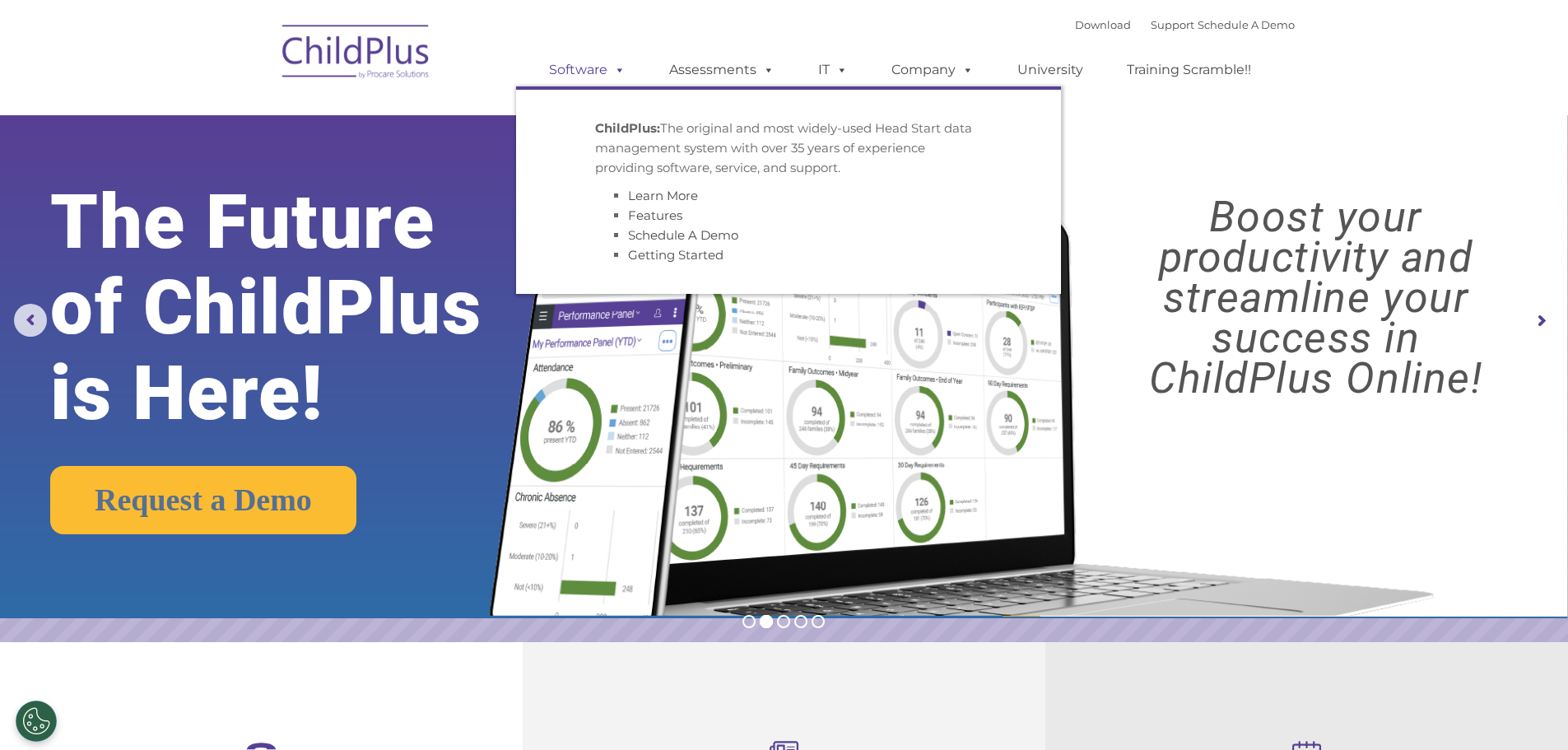
click at [595, 70] on link "Software" at bounding box center [587, 70] width 109 height 33
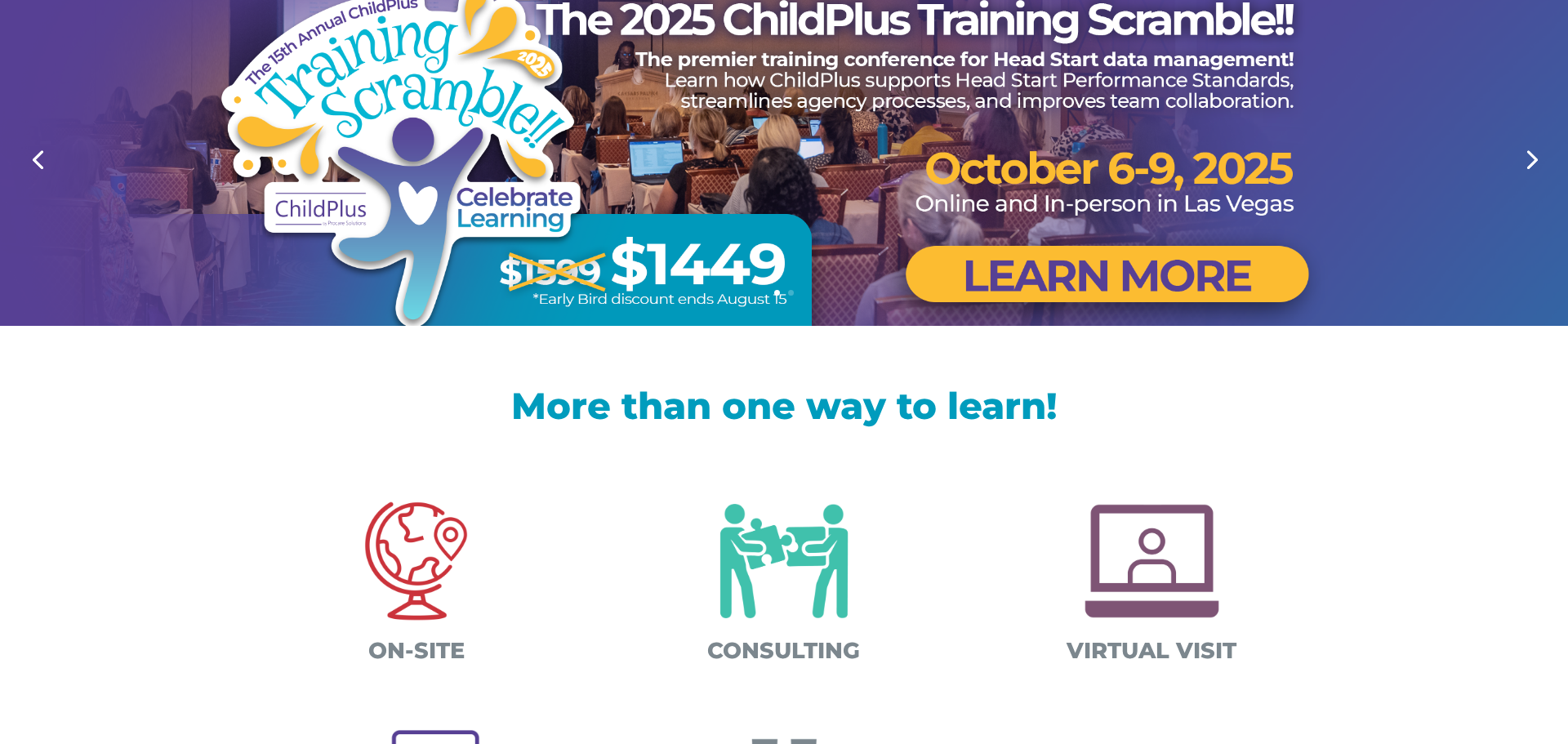
scroll to position [199, 0]
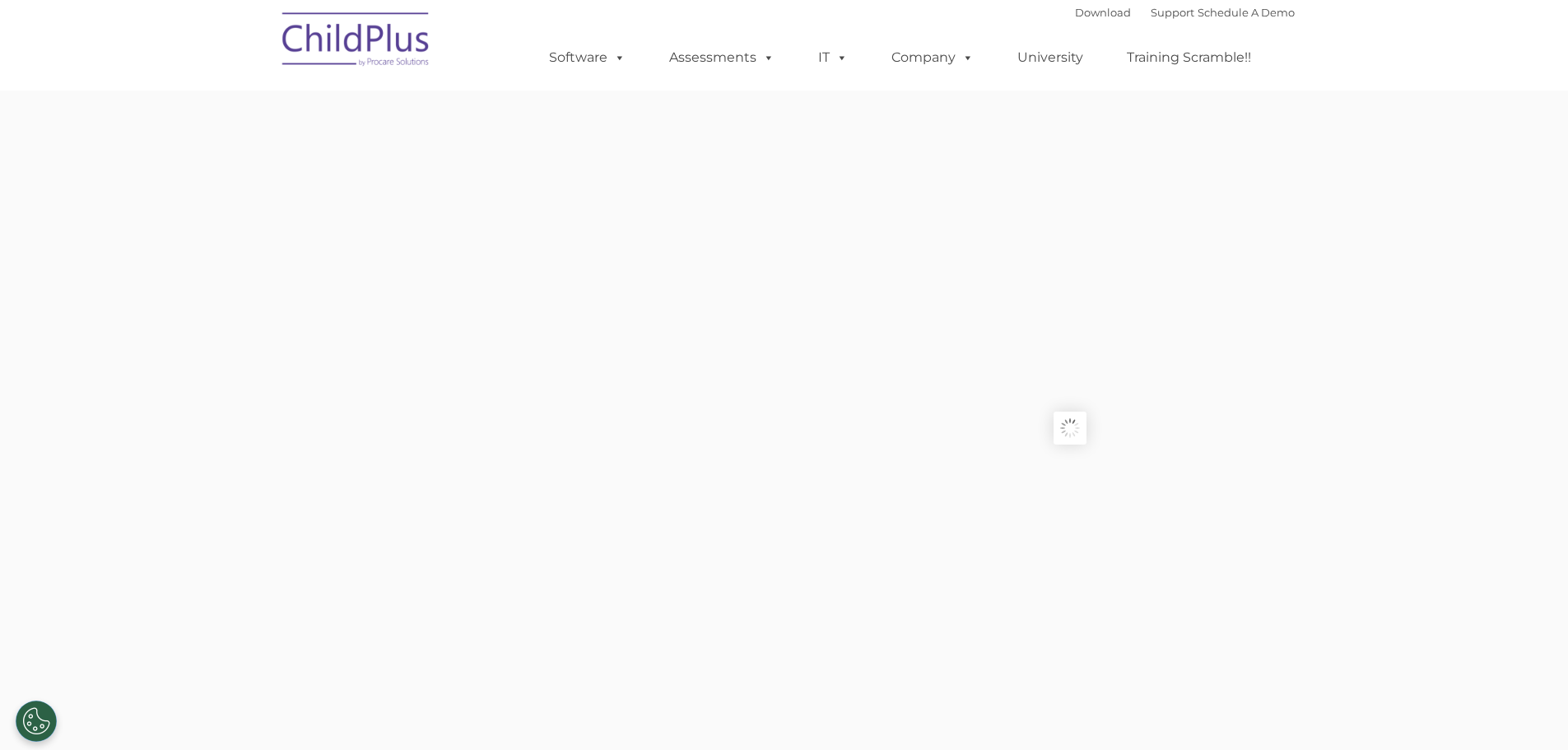
type input ""
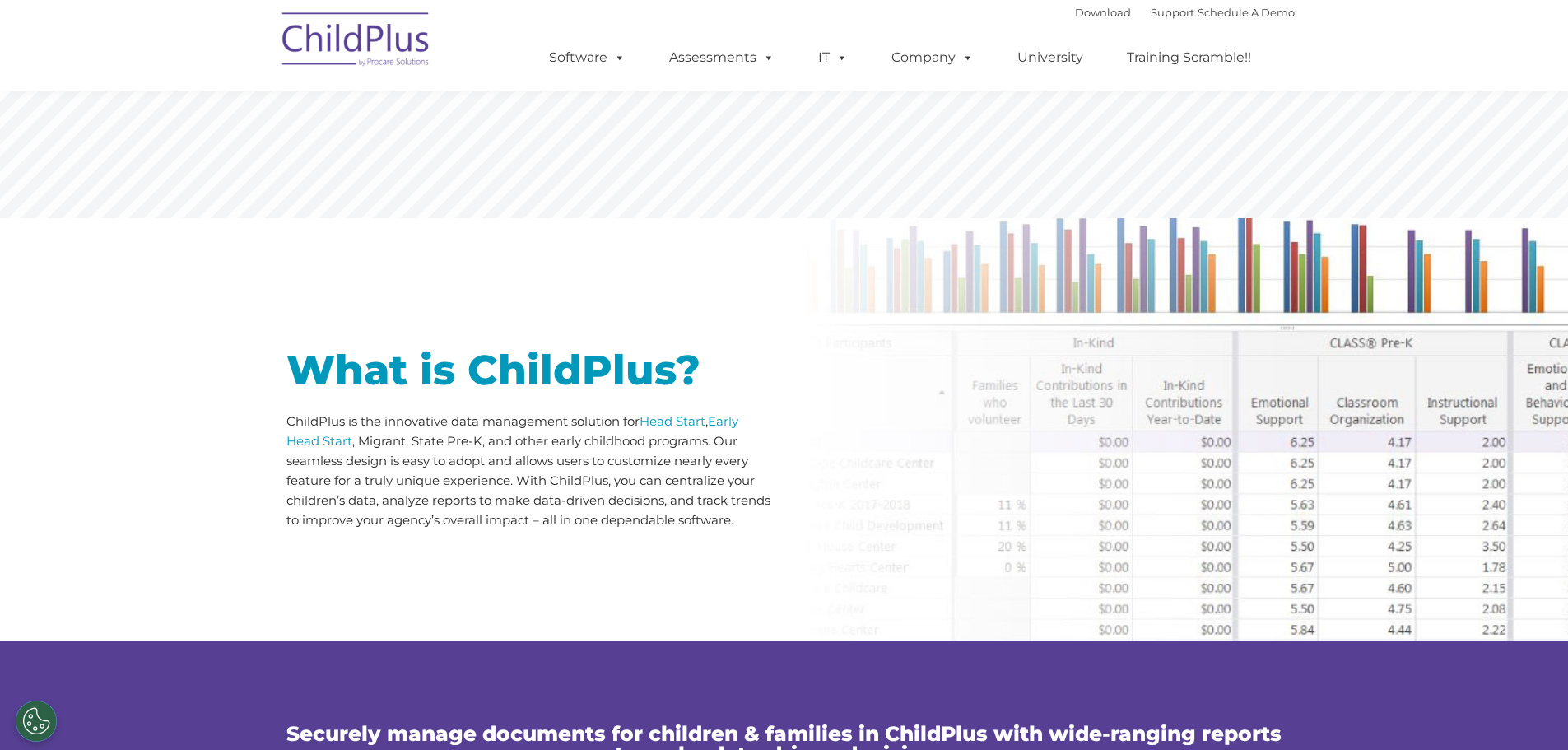
scroll to position [574, 0]
